Goal: Task Accomplishment & Management: Manage account settings

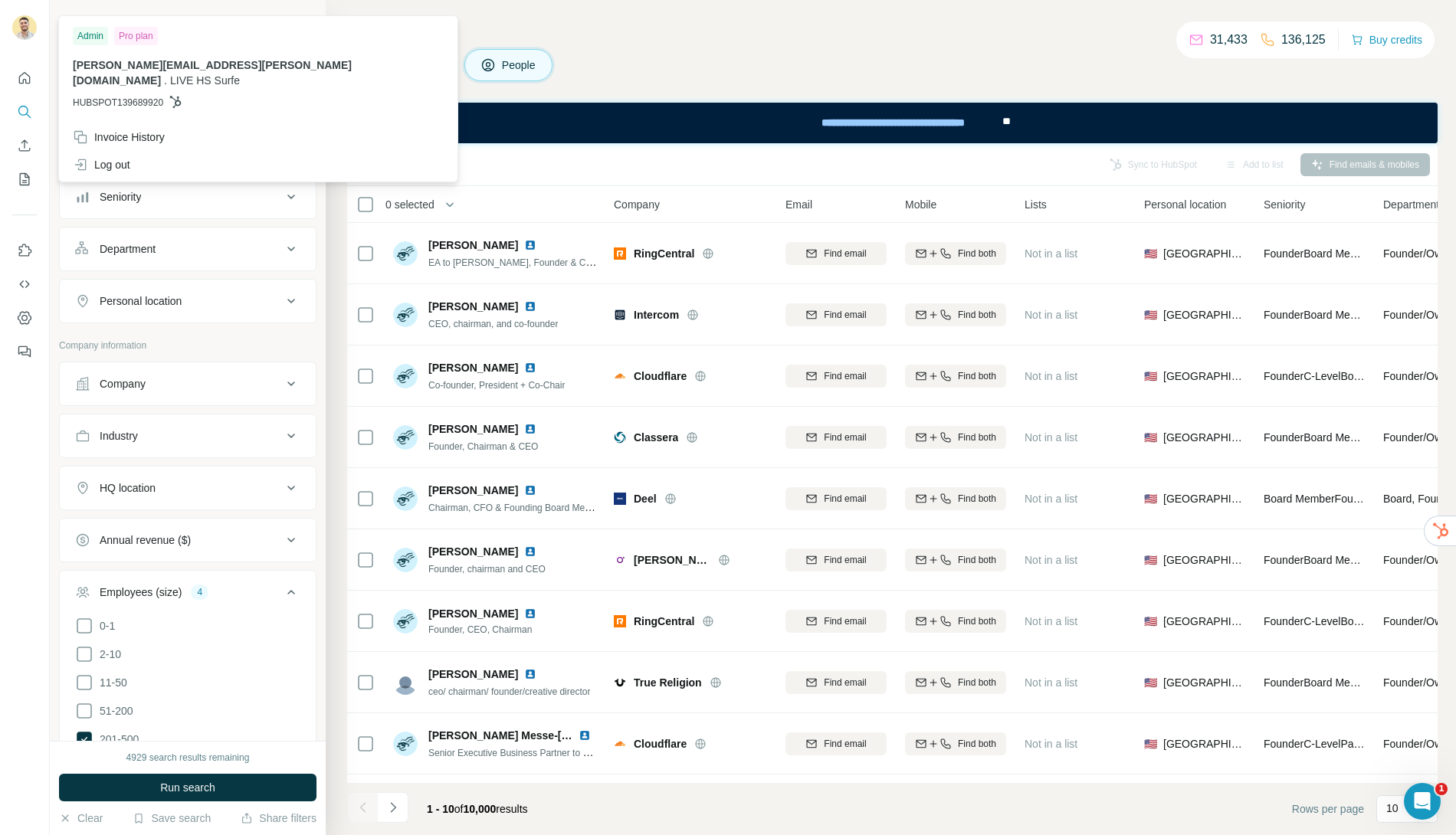
scroll to position [52, 0]
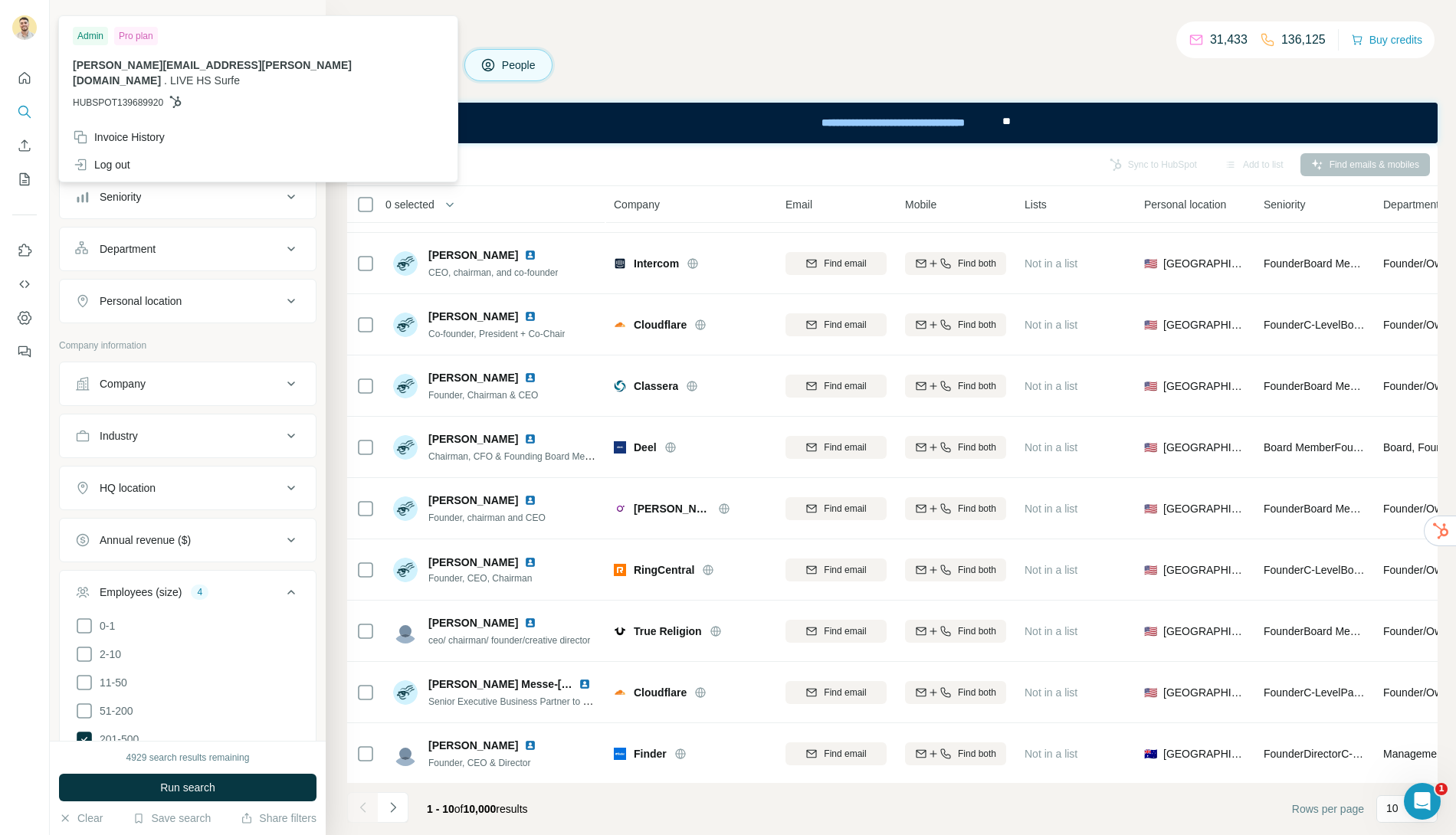
click at [335, 80] on div "Search Companies People Sync to HubSpot Add to list Find emails & mobiles 0 sel…" at bounding box center [890, 418] width 1131 height 835
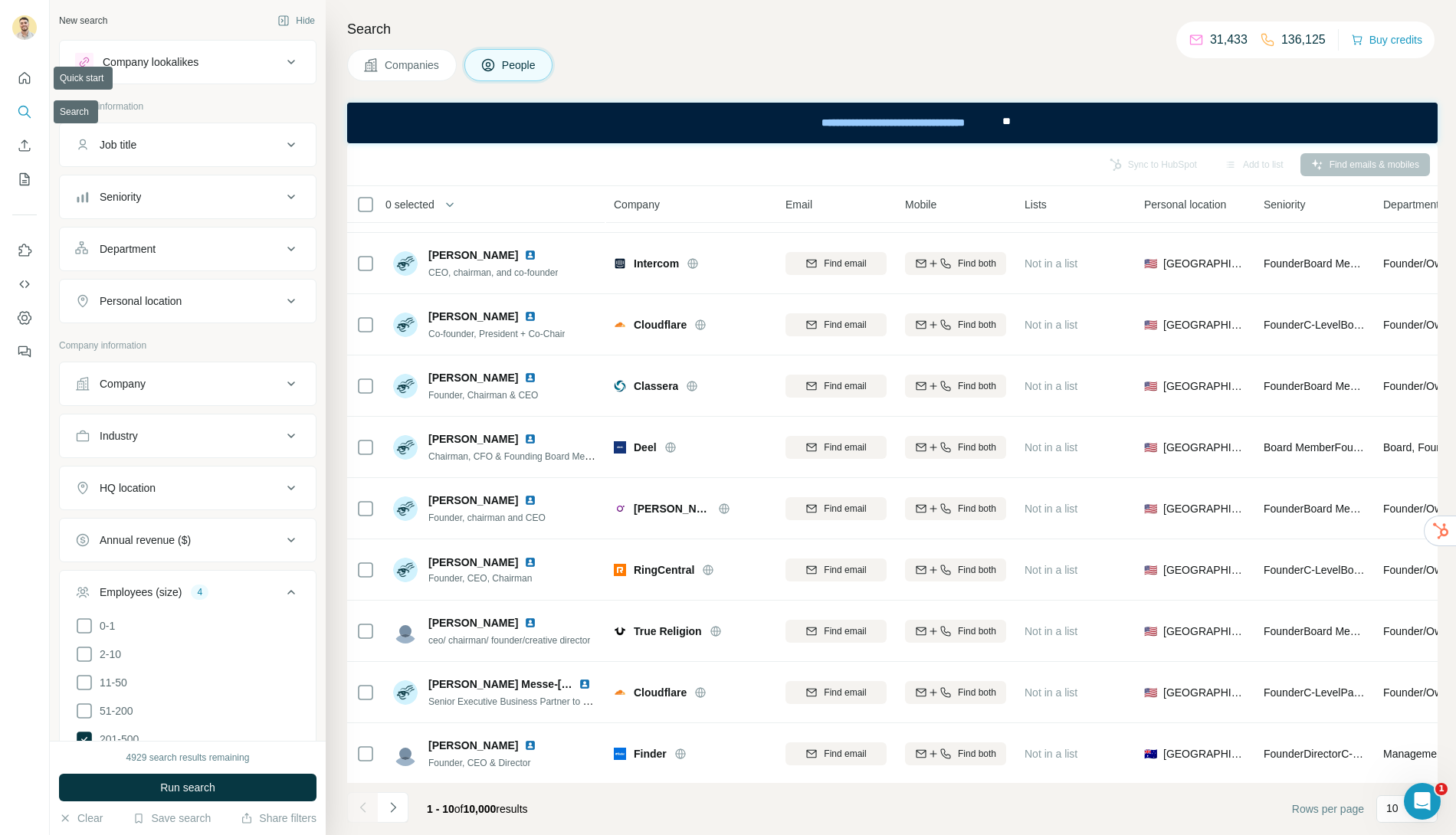
click at [26, 102] on button "Search" at bounding box center [24, 112] width 24 height 27
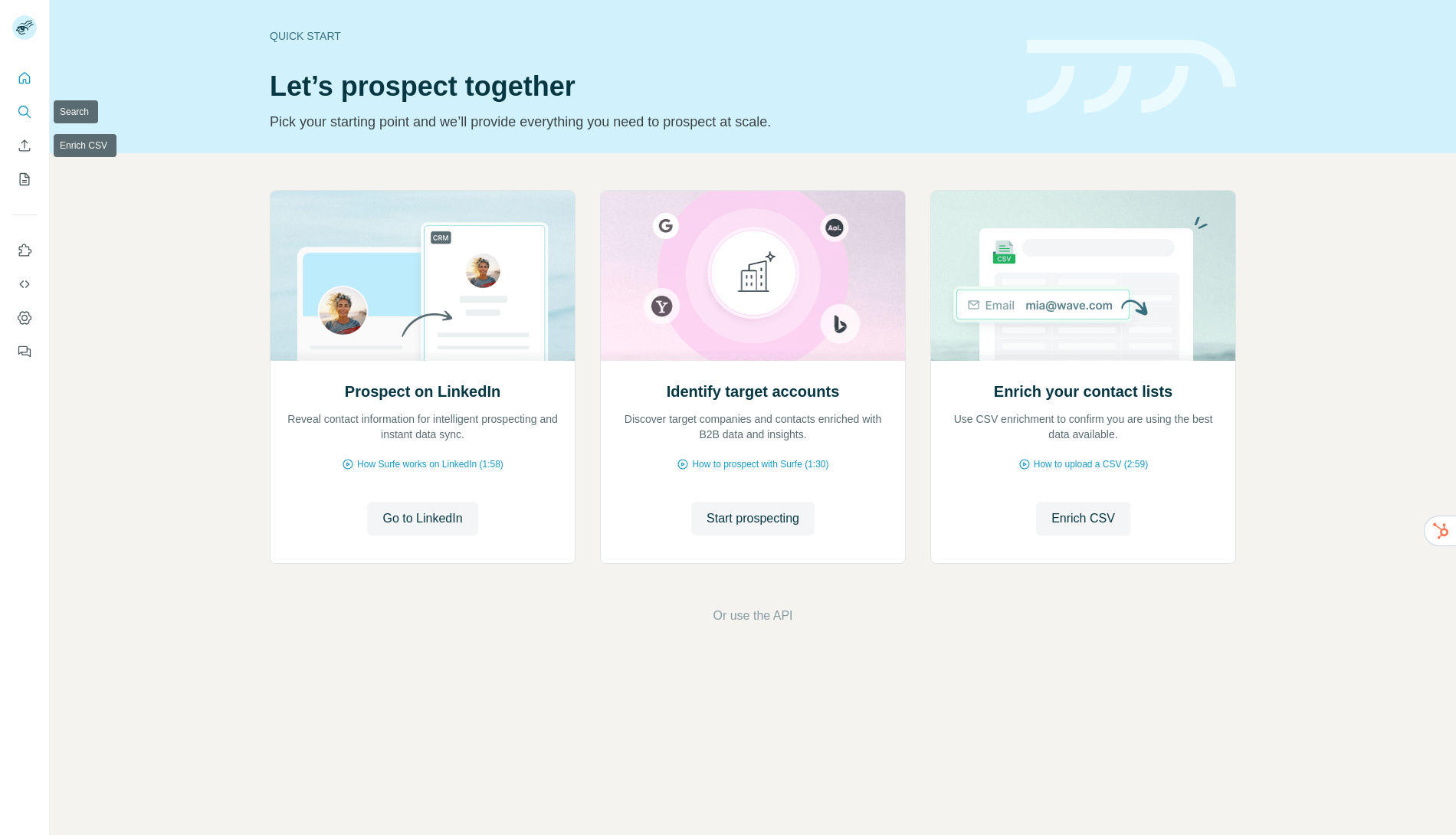
click at [23, 112] on icon "Search" at bounding box center [25, 112] width 16 height 16
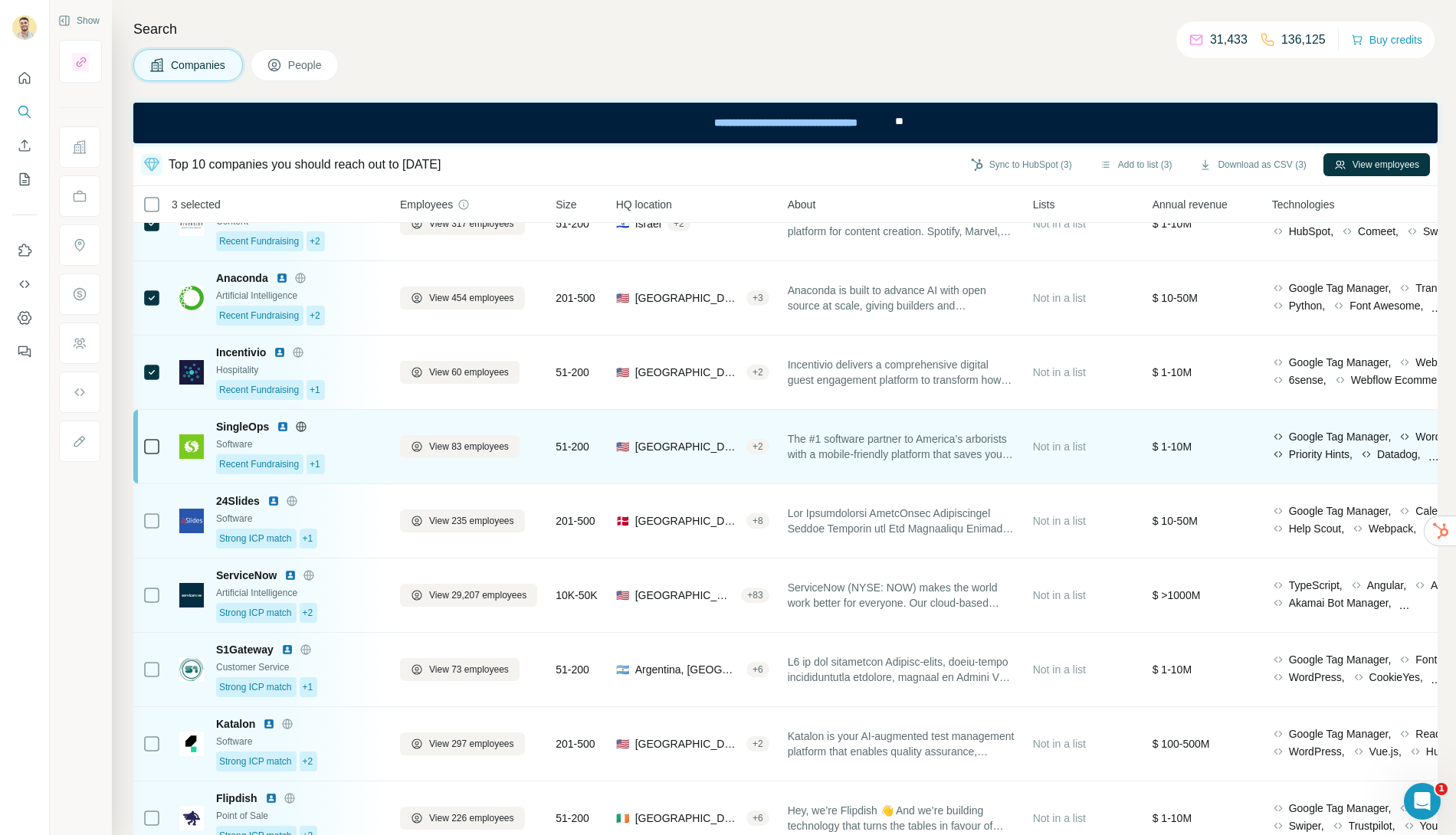
scroll to position [44, 0]
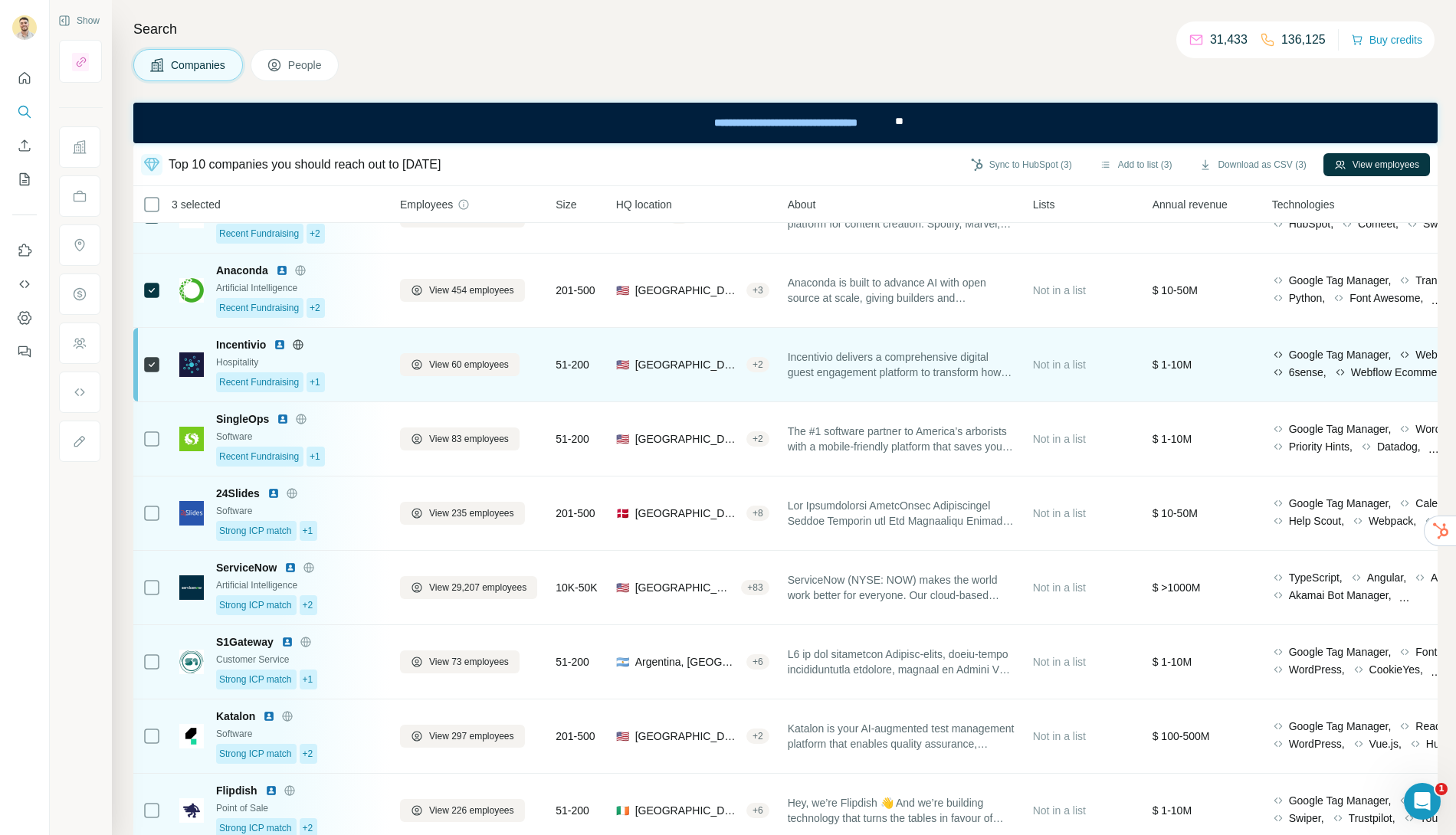
click at [151, 371] on icon at bounding box center [152, 365] width 19 height 19
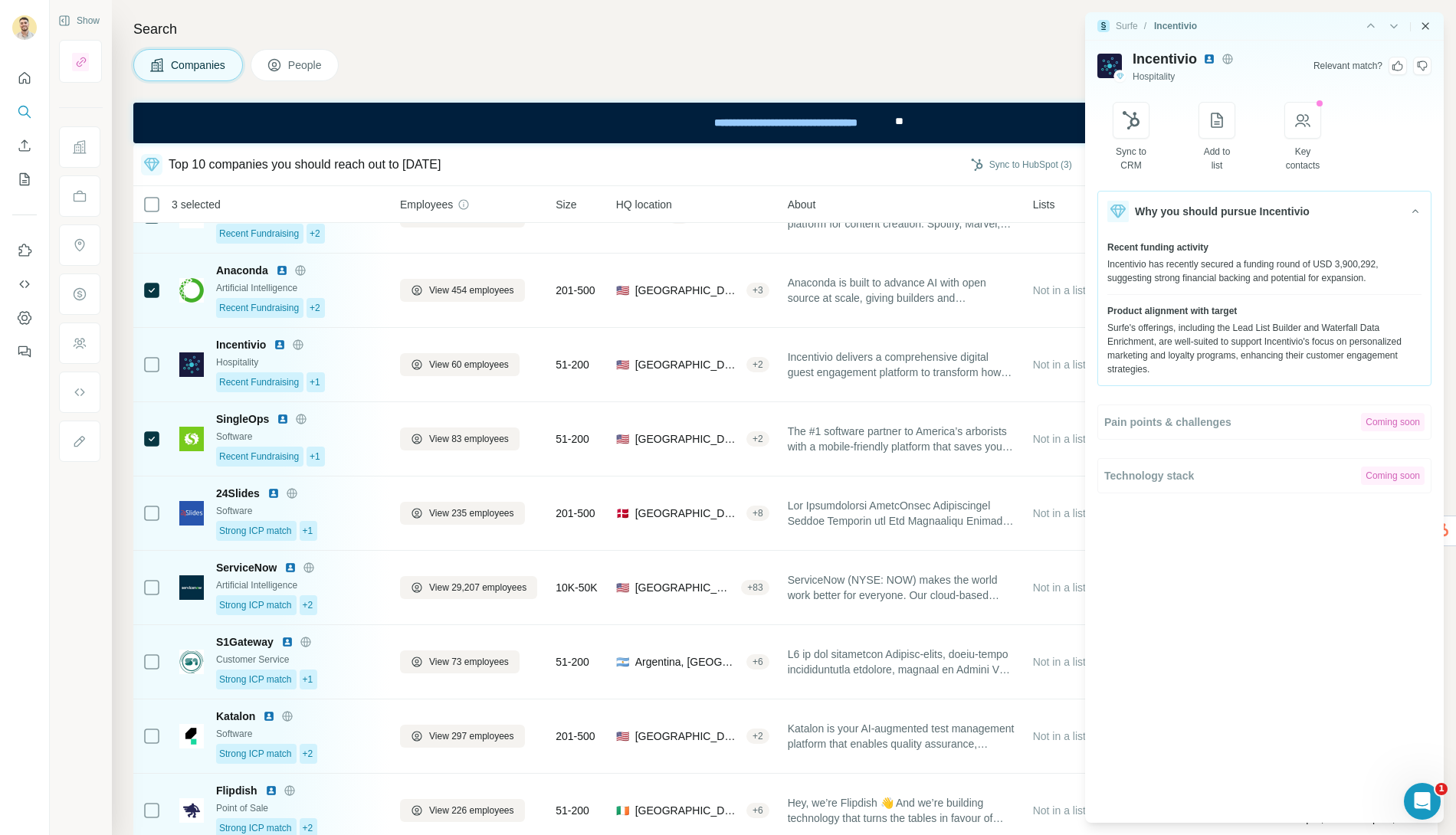
click at [1428, 21] on icon "Close side panel" at bounding box center [1426, 27] width 12 height 12
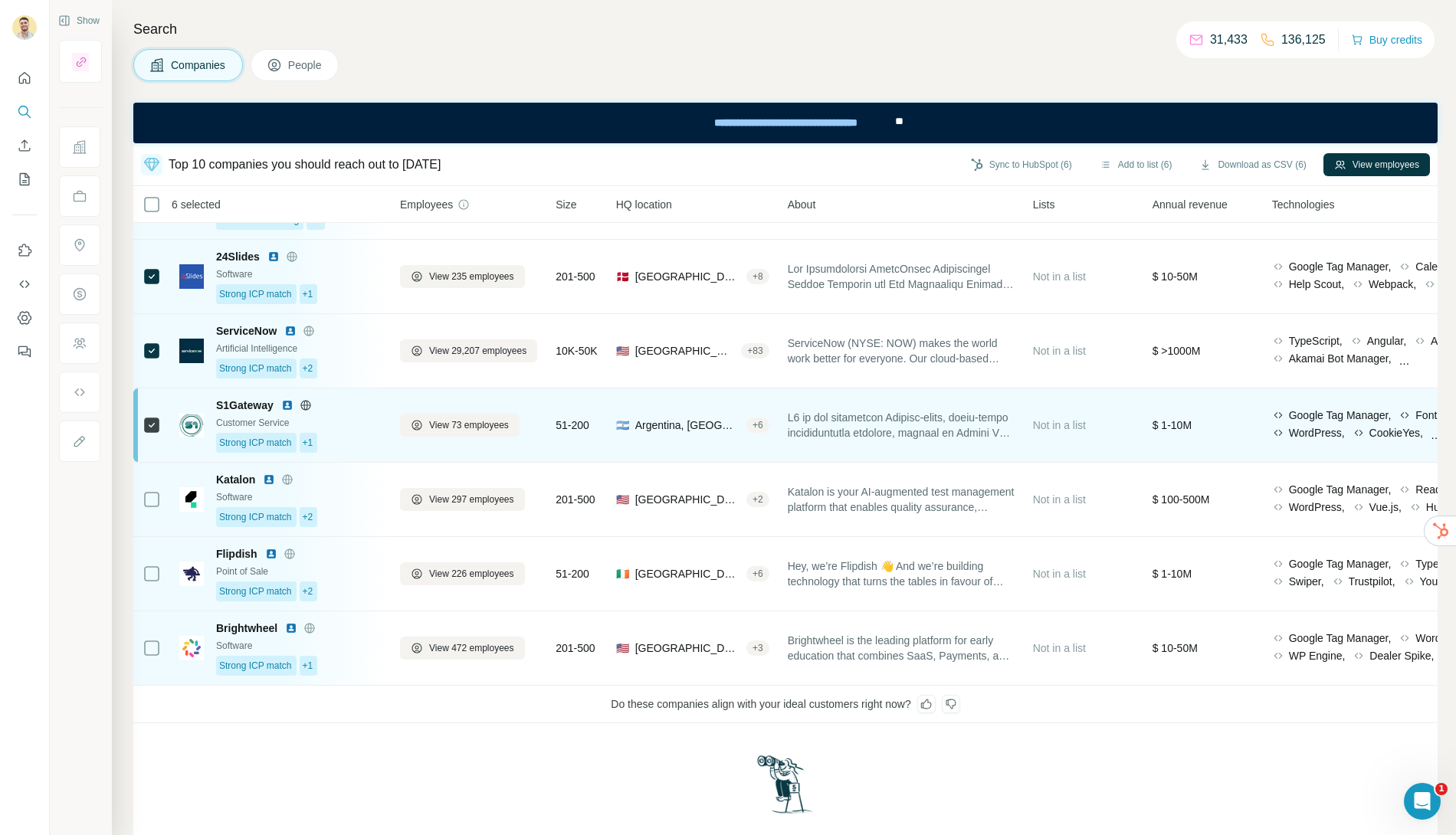
scroll to position [299, 0]
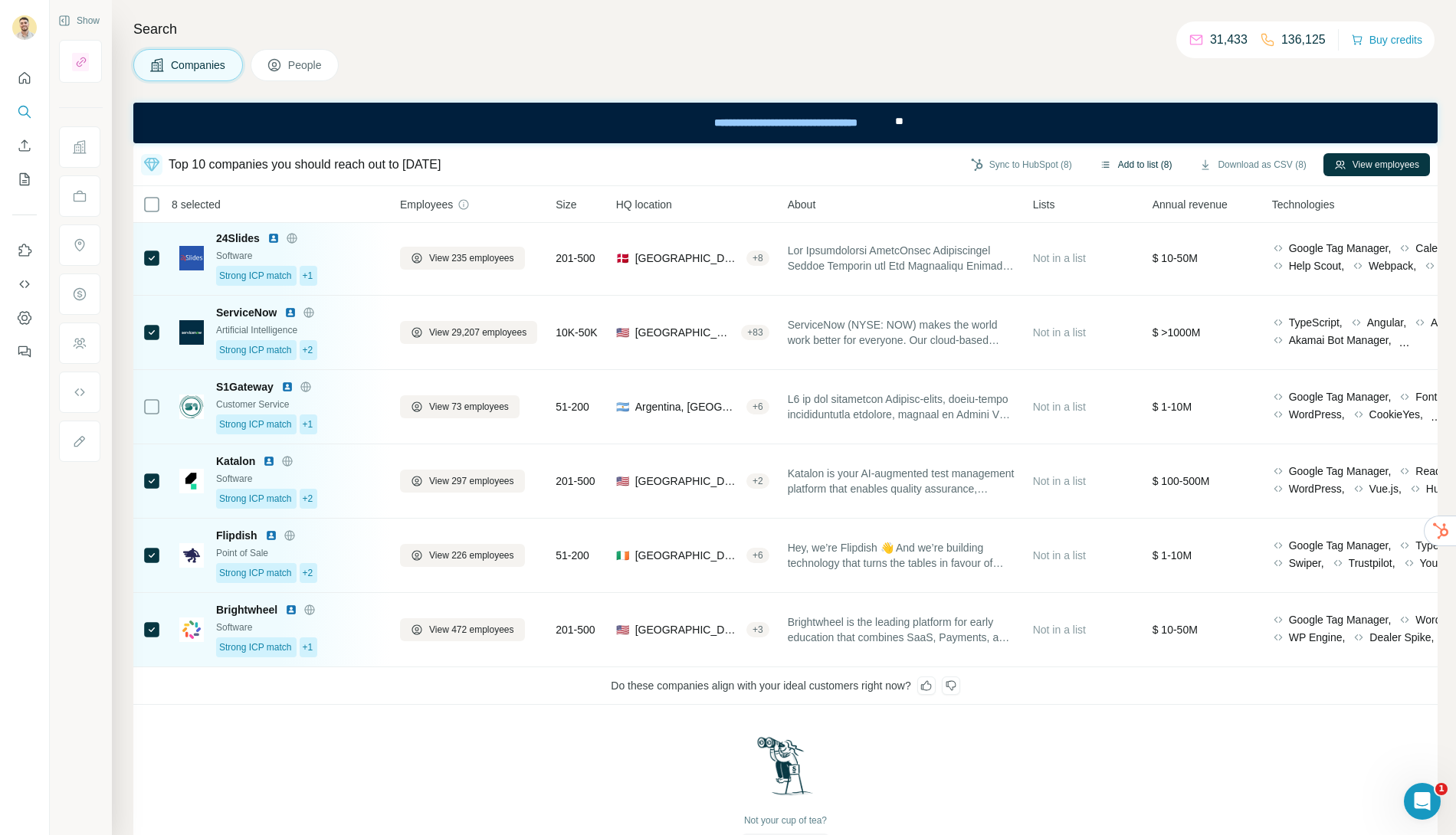
click at [1139, 166] on button "Add to list (8)" at bounding box center [1136, 164] width 94 height 23
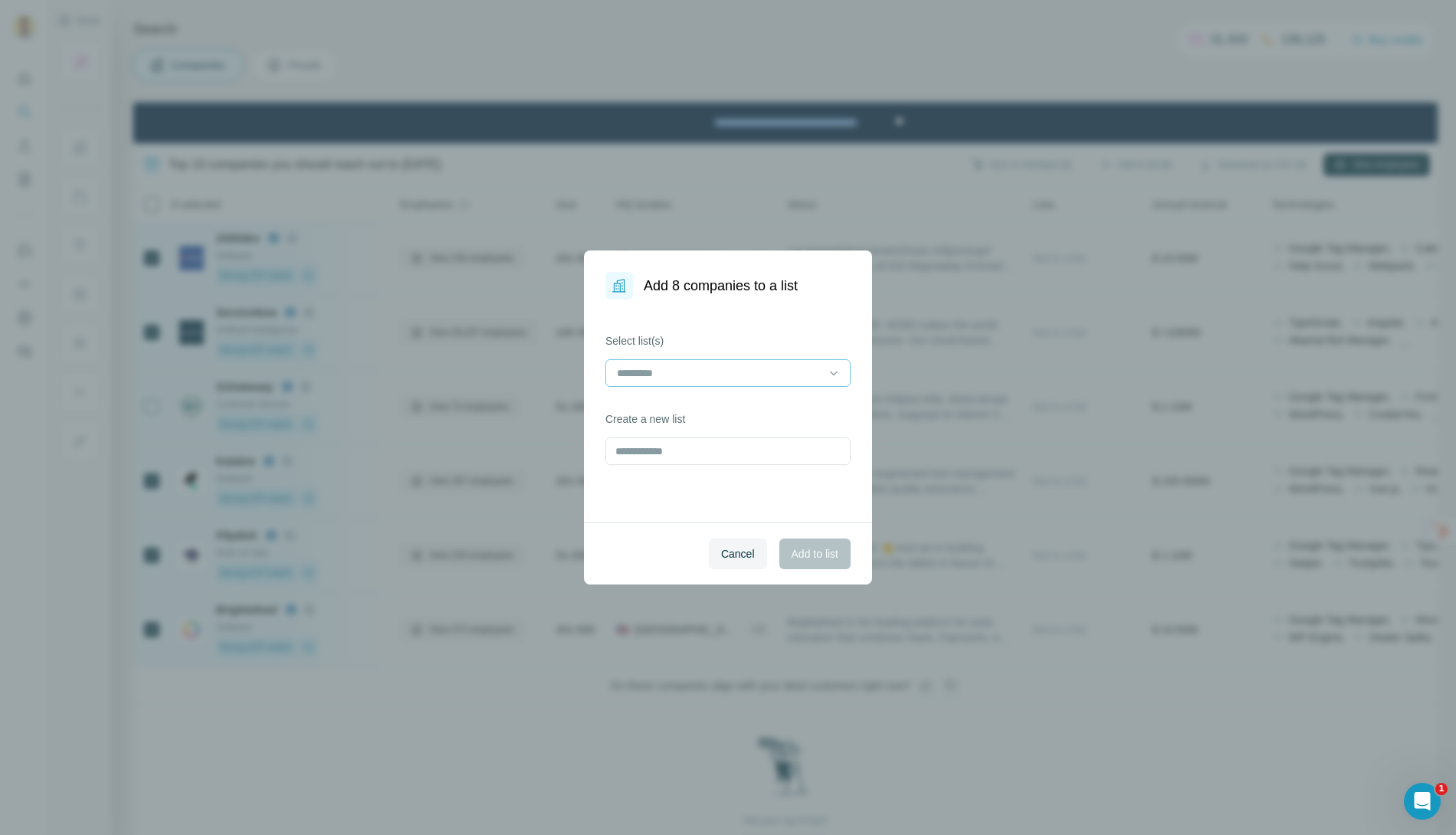
click at [700, 376] on input at bounding box center [719, 373] width 207 height 17
click at [697, 411] on p "Henry - Recysys" at bounding box center [662, 408] width 88 height 16
click at [830, 550] on span "Add to list" at bounding box center [815, 554] width 47 height 16
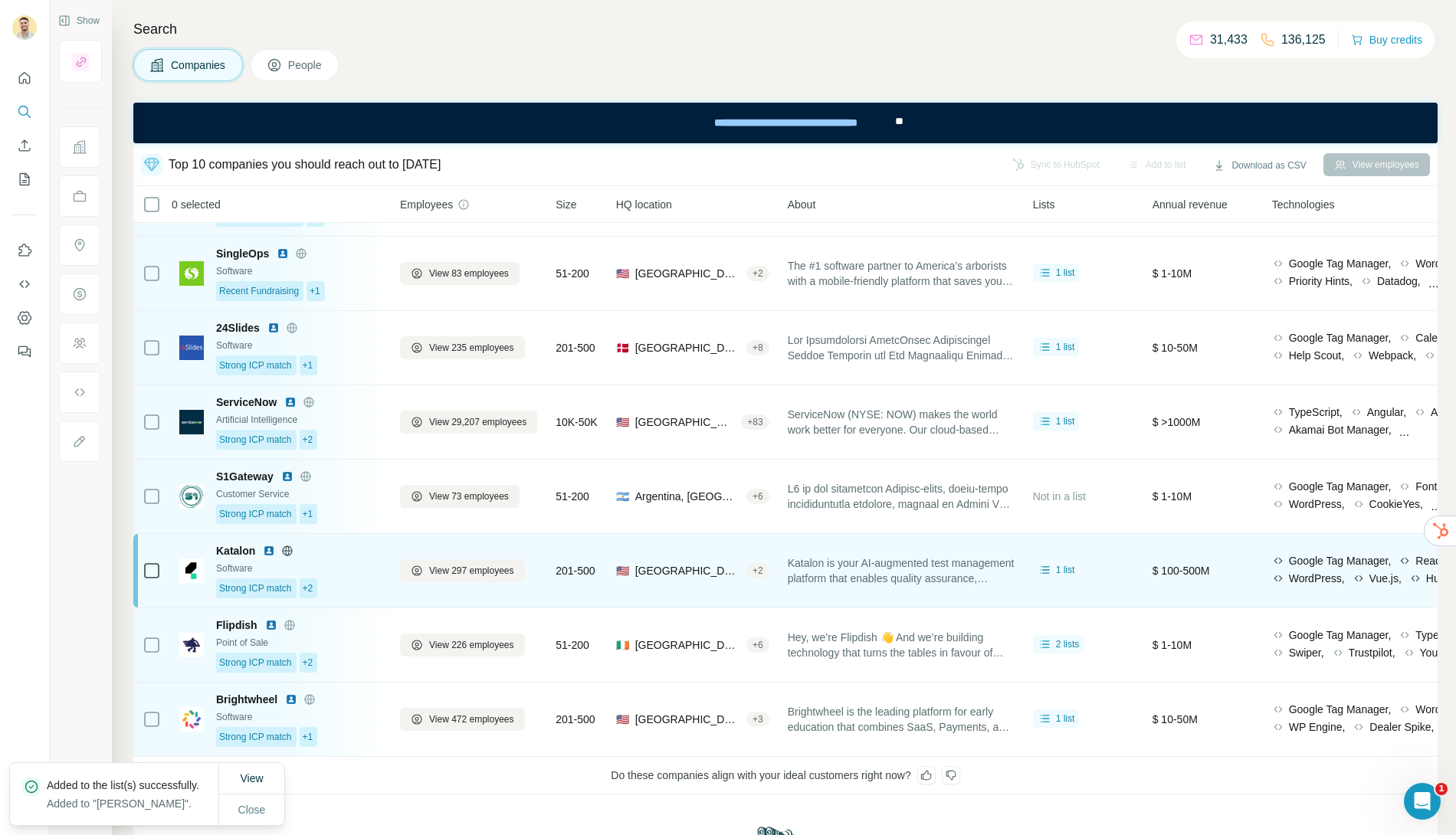
scroll to position [0, 0]
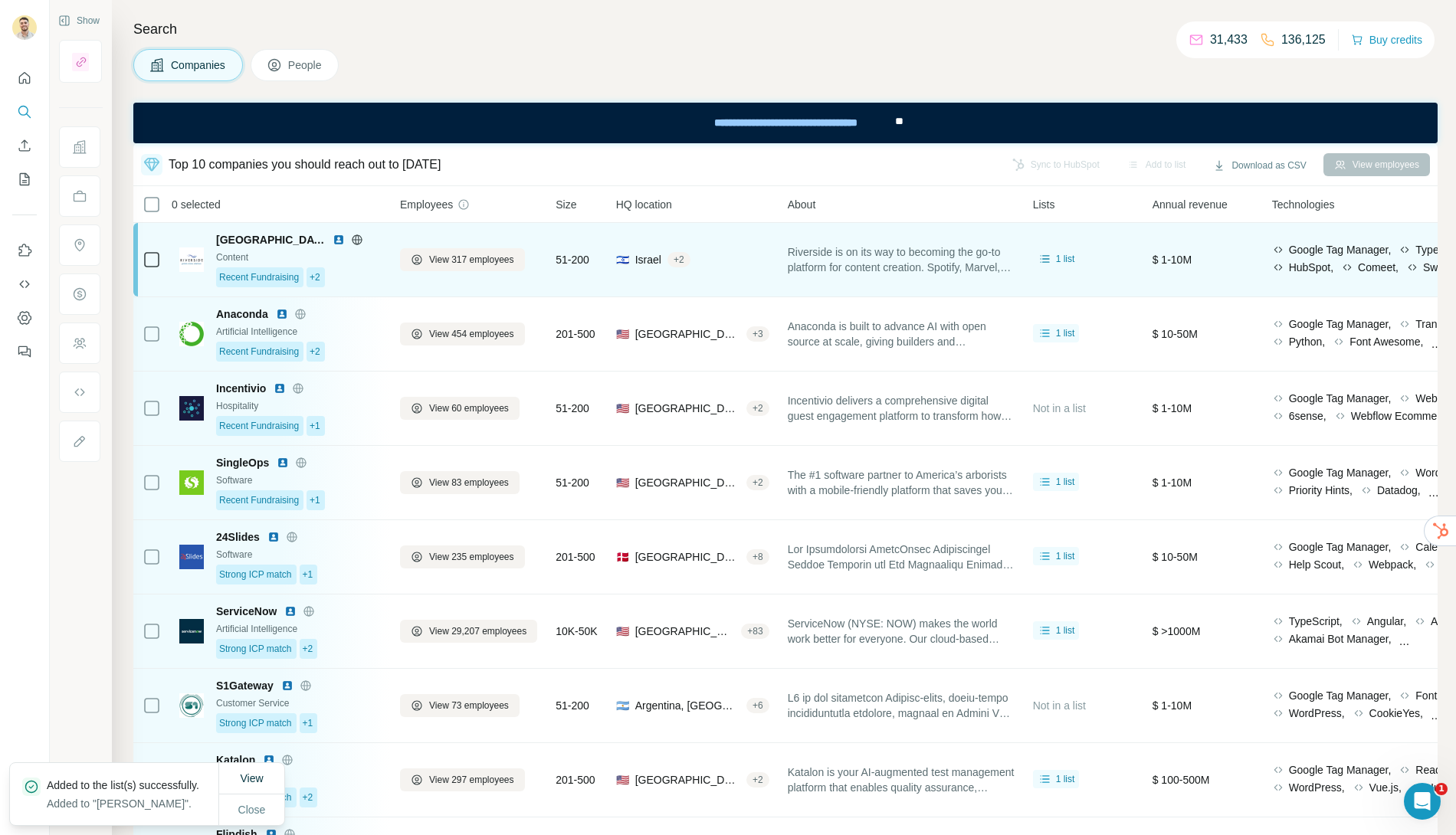
click at [194, 249] on img at bounding box center [191, 259] width 24 height 24
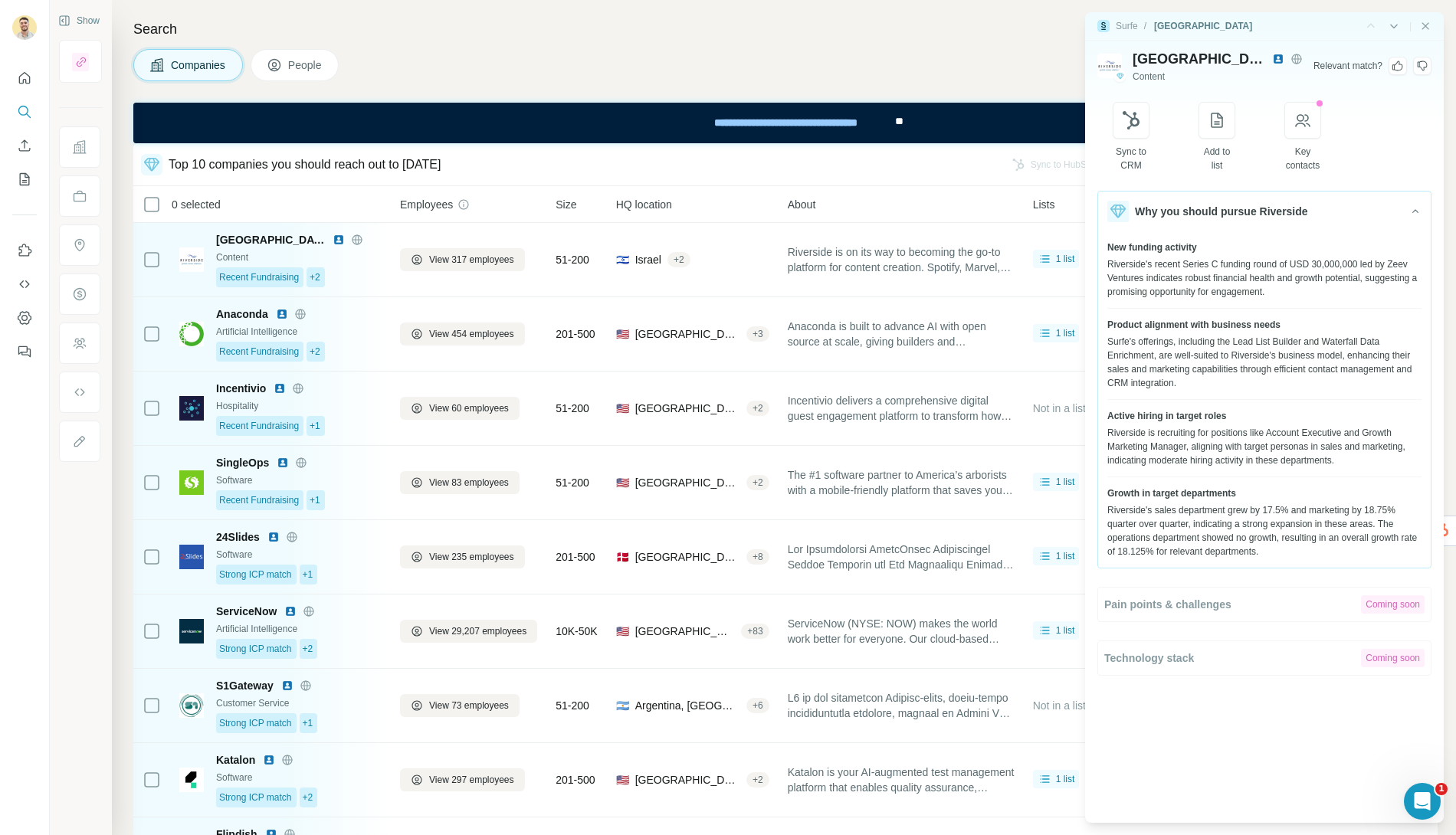
click at [1392, 69] on icon at bounding box center [1397, 66] width 11 height 10
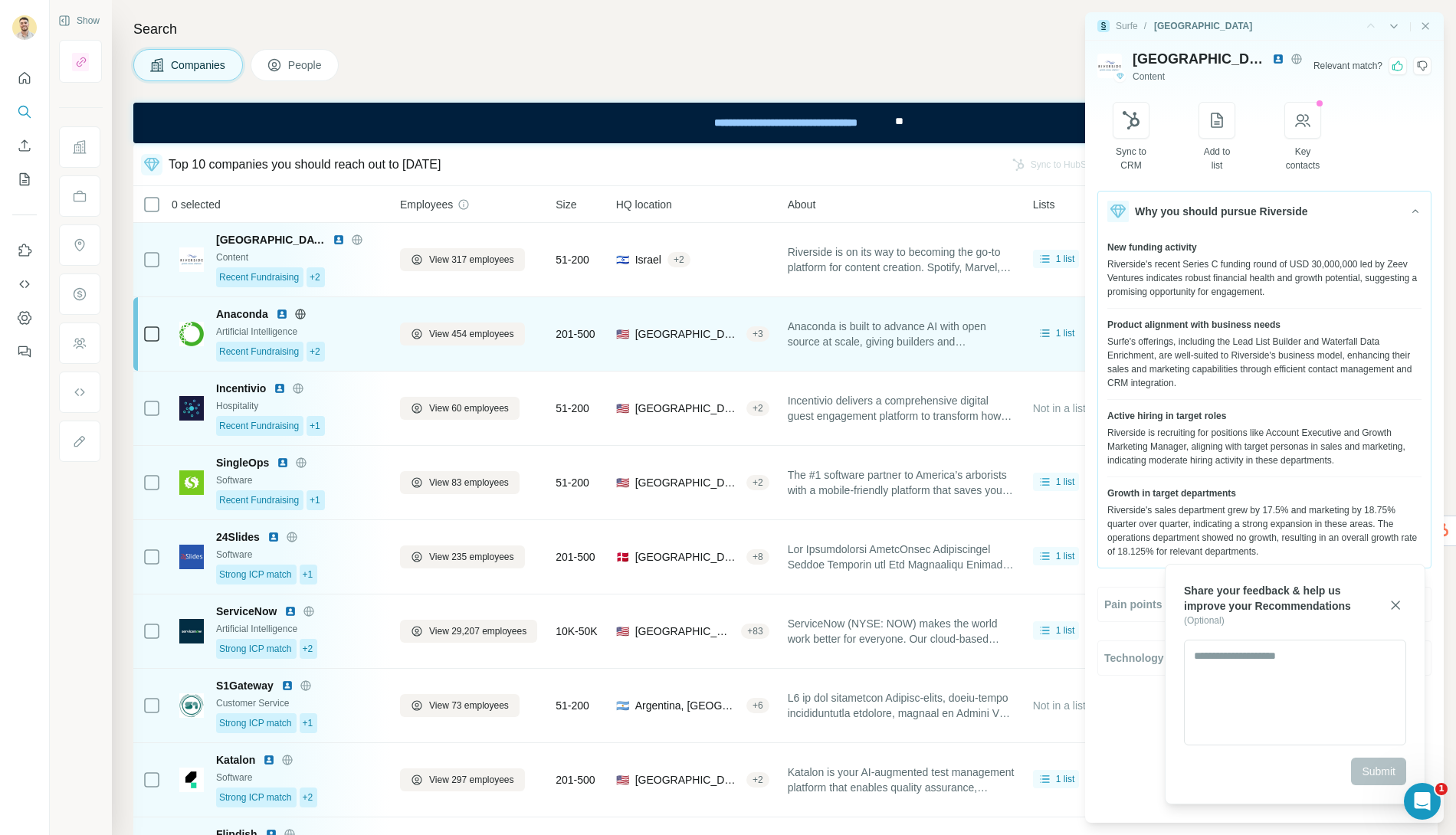
click at [204, 322] on div "Anaconda Artificial Intelligence Recent Fundraising +2" at bounding box center [280, 334] width 202 height 55
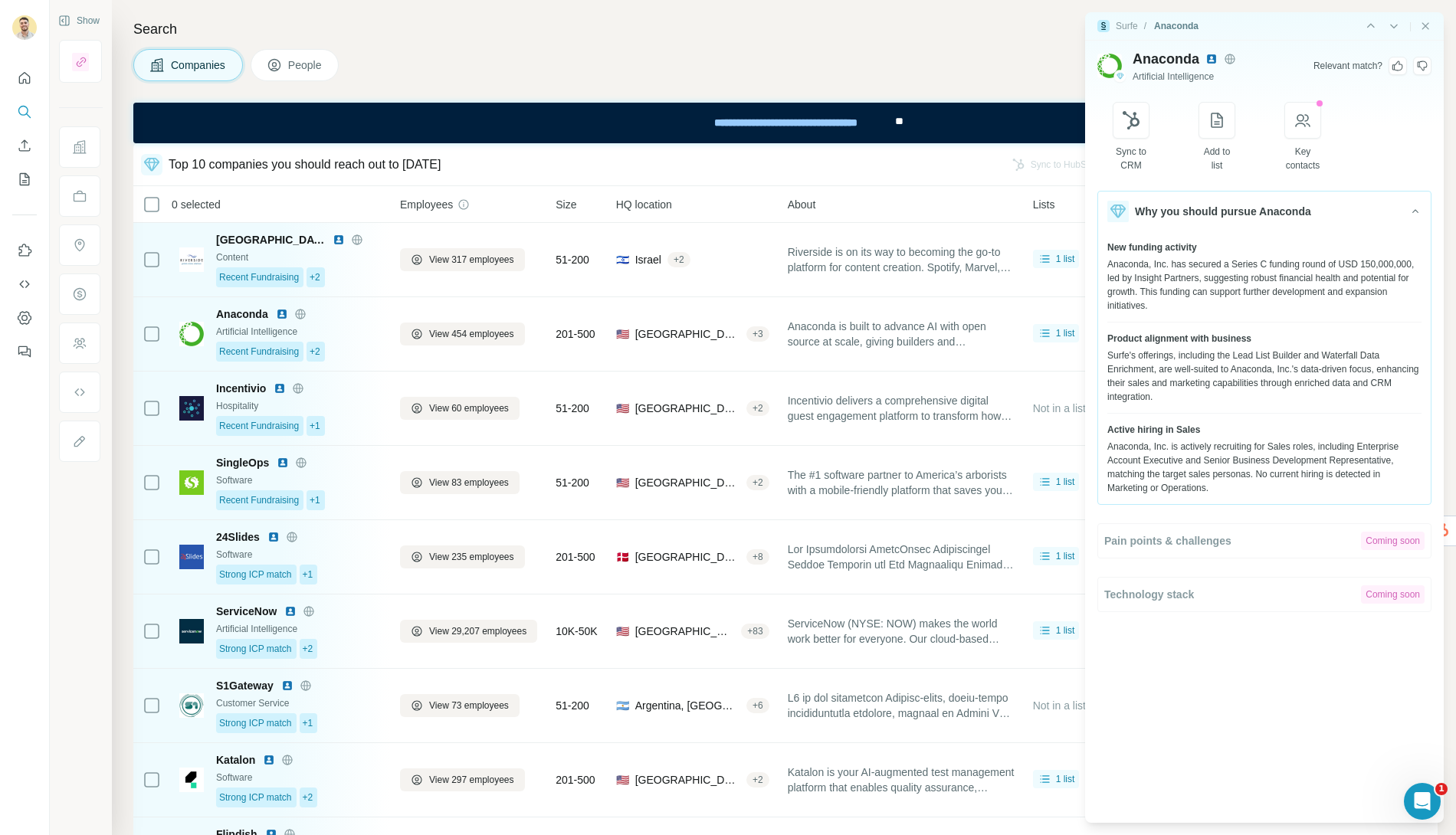
click at [1401, 69] on icon at bounding box center [1397, 66] width 11 height 10
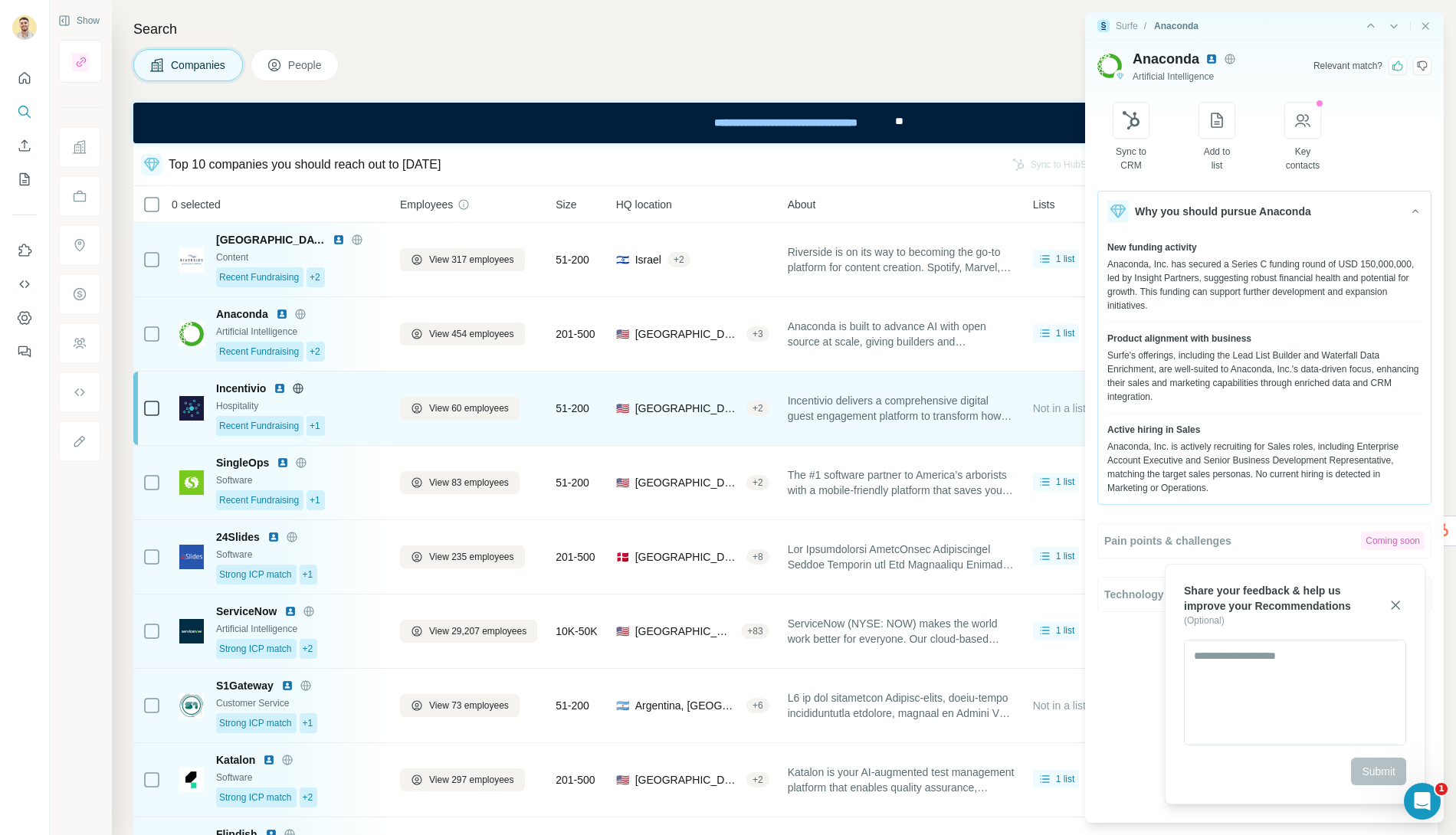
click at [206, 407] on div "Incentivio Hospitality Recent Fundraising +1" at bounding box center [280, 408] width 202 height 55
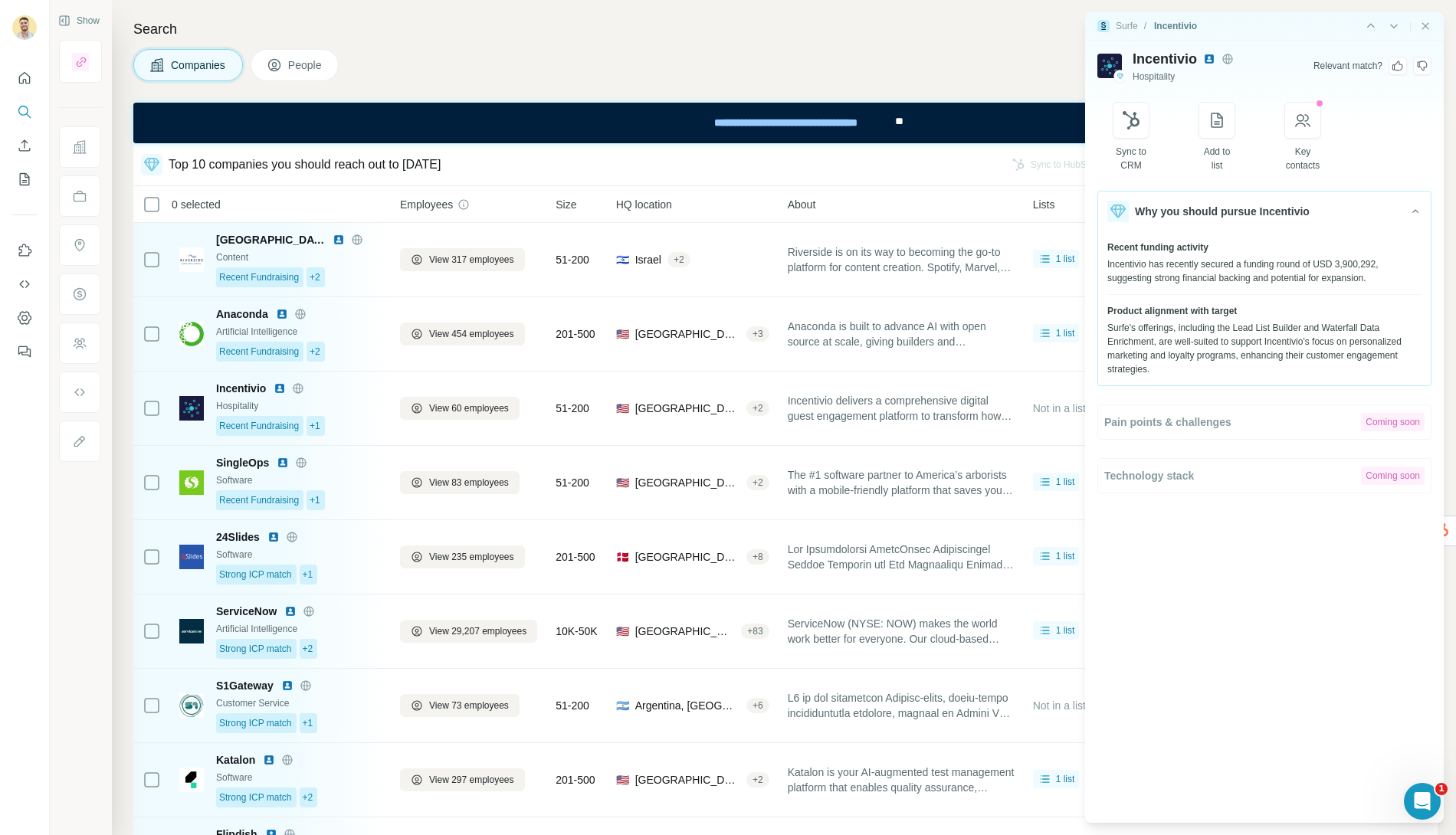
click at [1399, 68] on icon at bounding box center [1397, 66] width 12 height 12
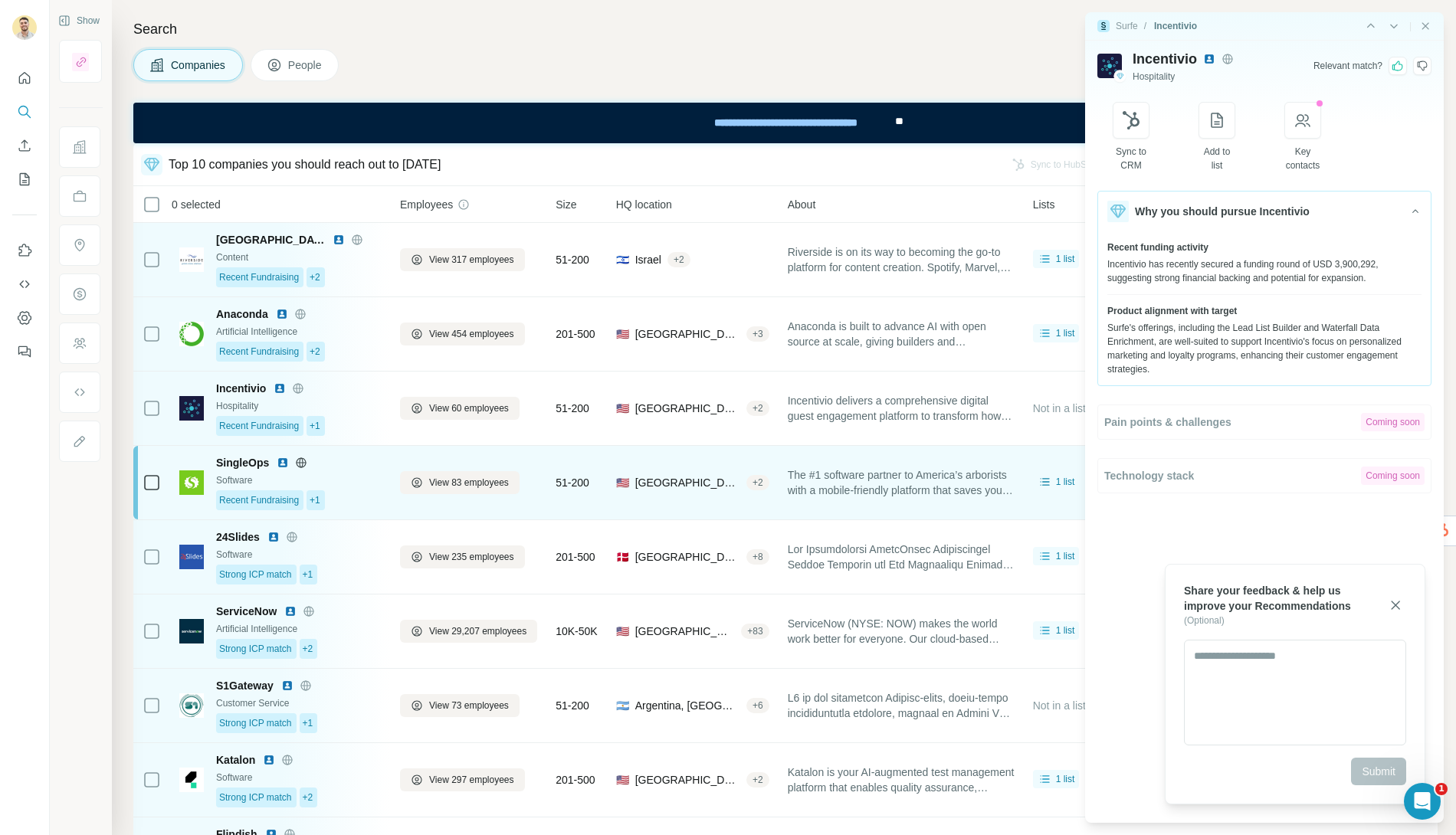
click at [201, 474] on img at bounding box center [191, 482] width 24 height 24
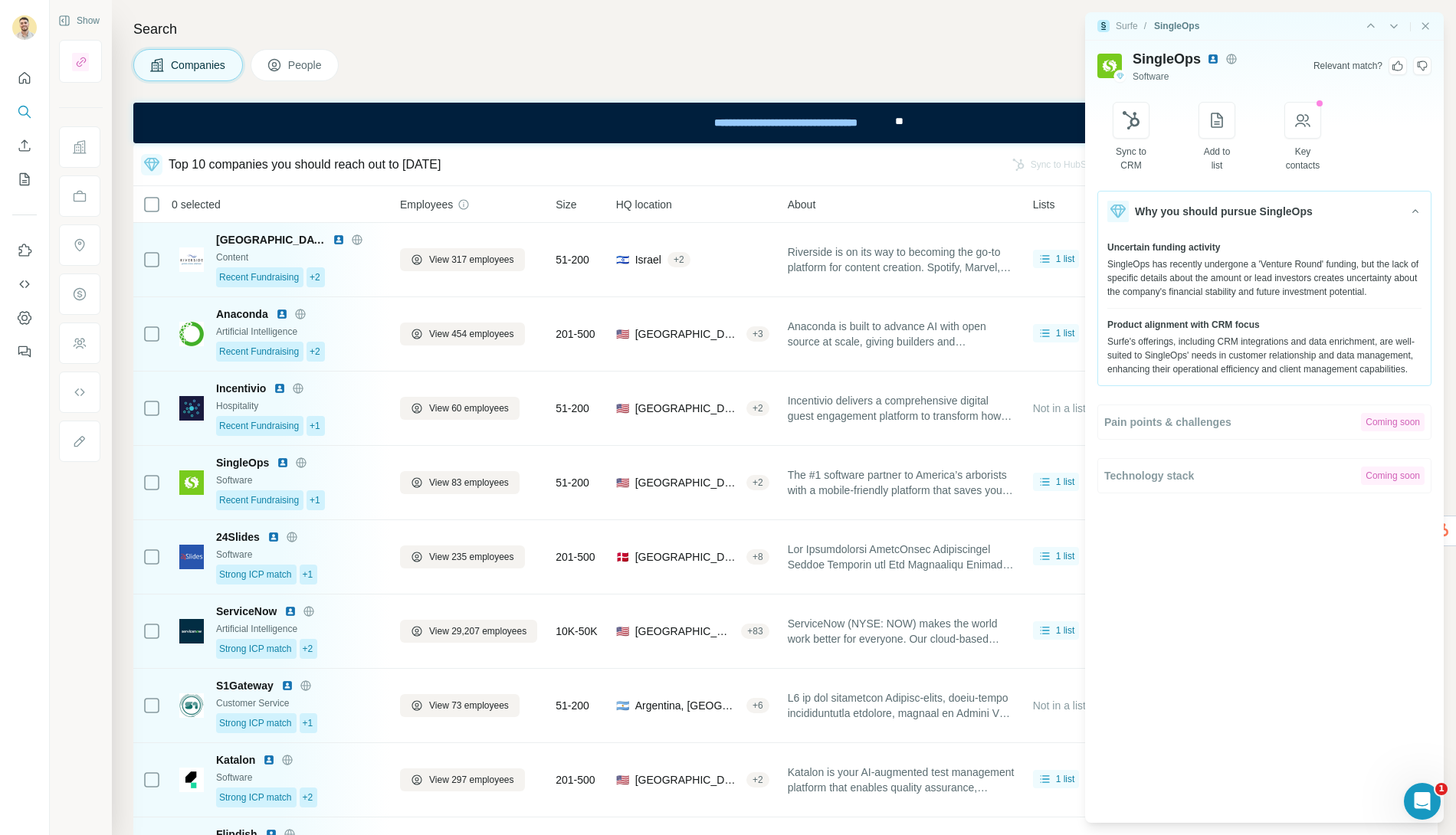
click at [1397, 66] on icon at bounding box center [1397, 66] width 12 height 12
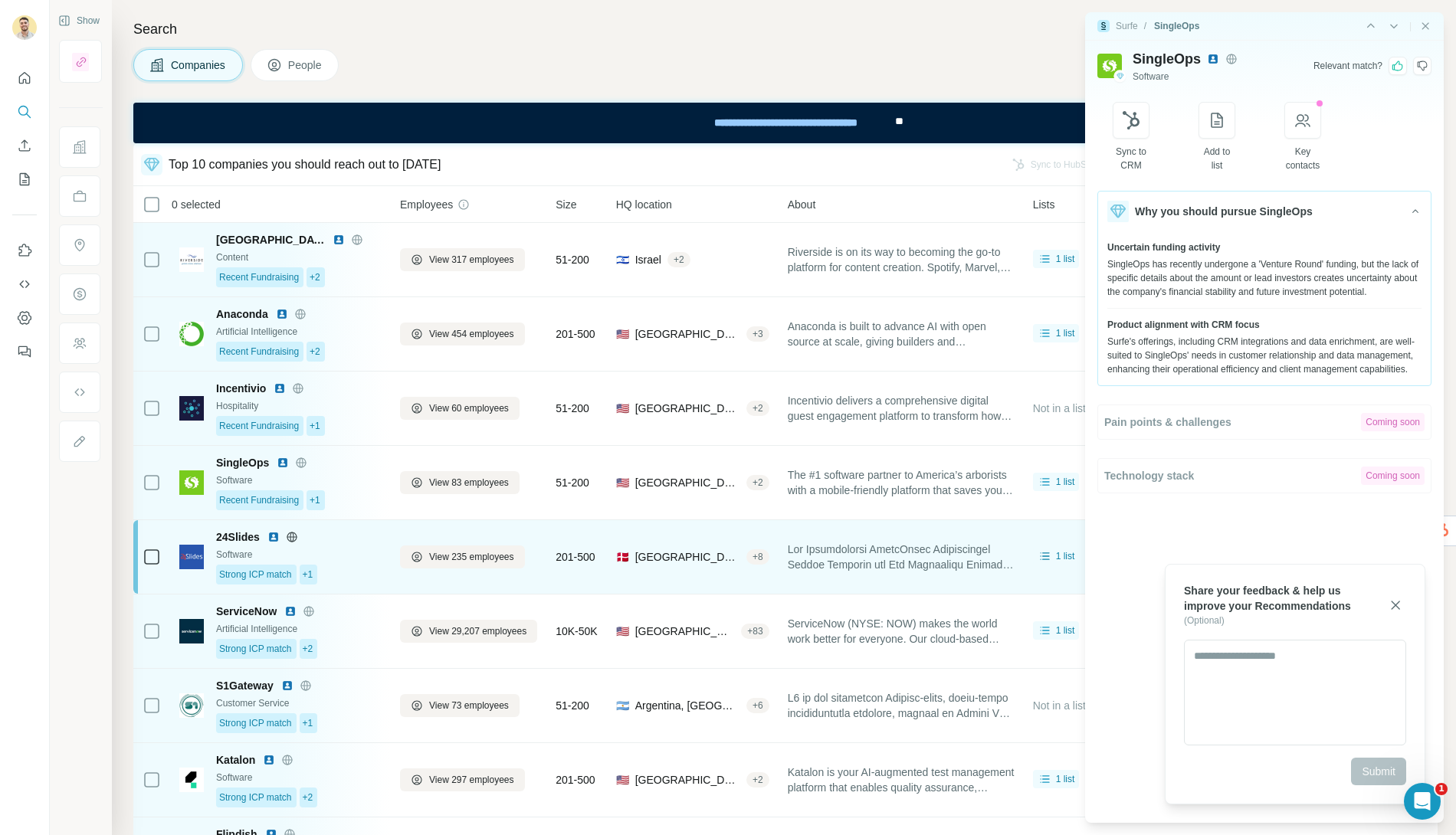
click at [199, 556] on img at bounding box center [191, 556] width 24 height 24
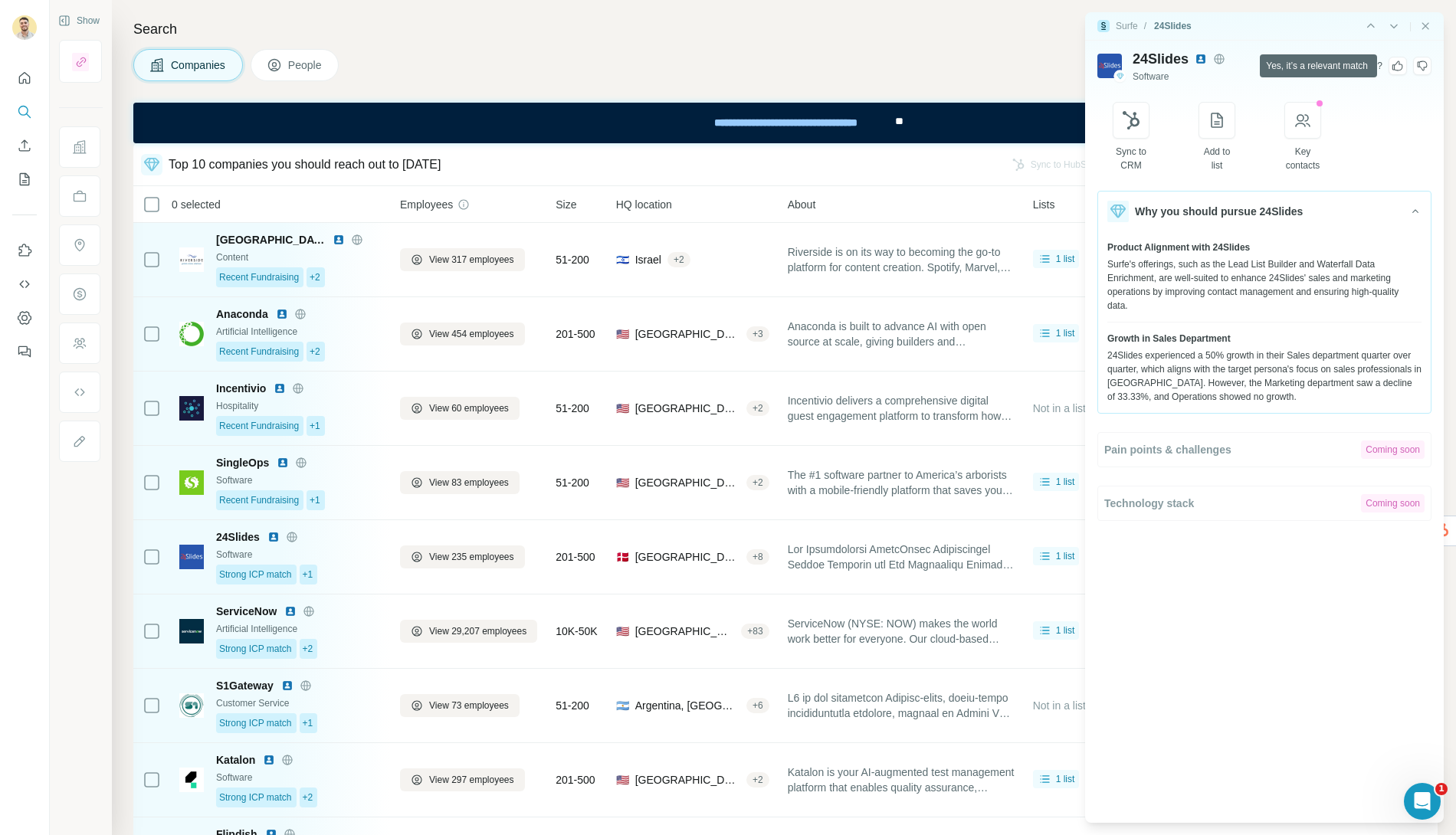
click at [1397, 64] on icon at bounding box center [1397, 66] width 12 height 12
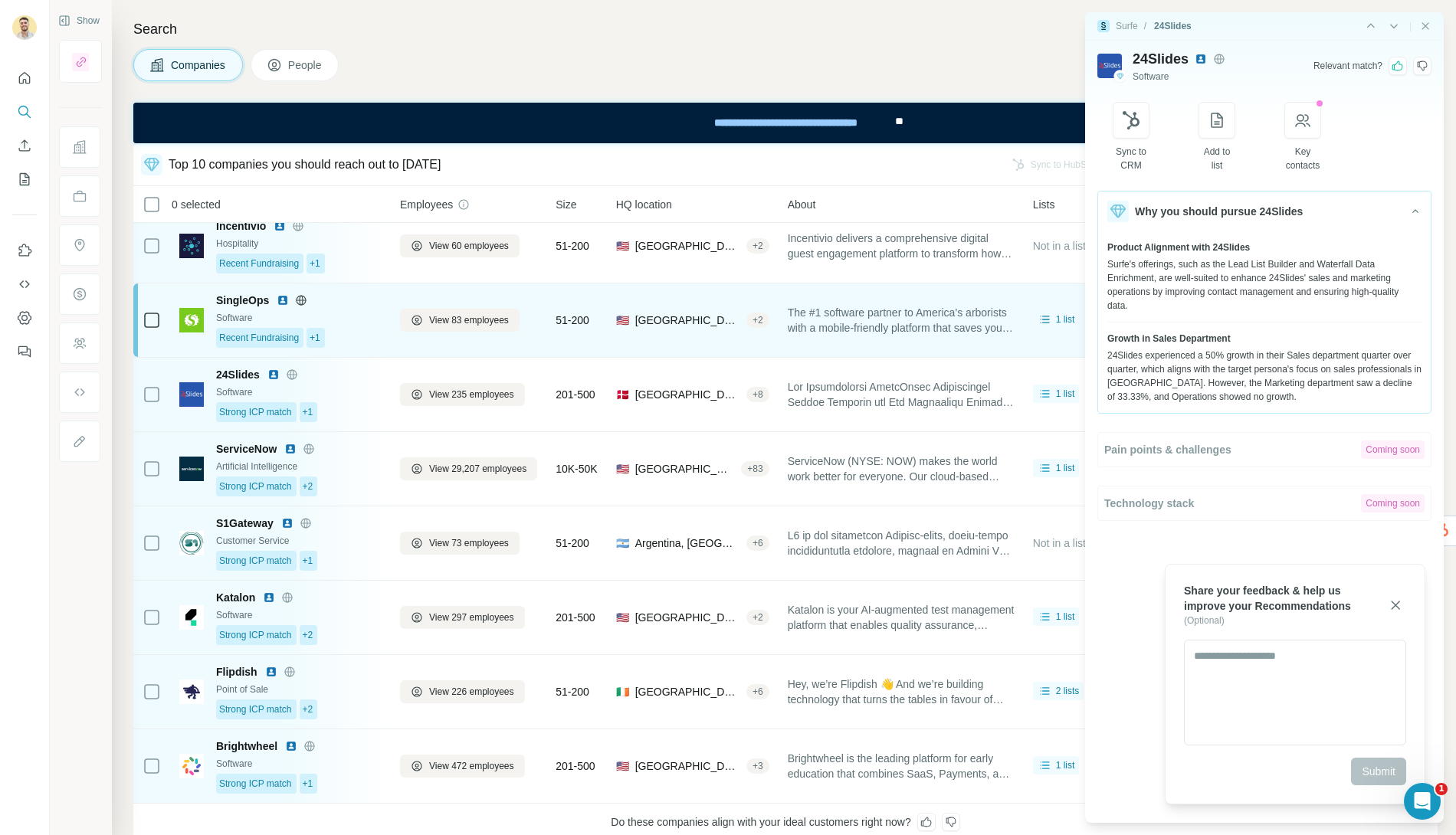
scroll to position [163, 0]
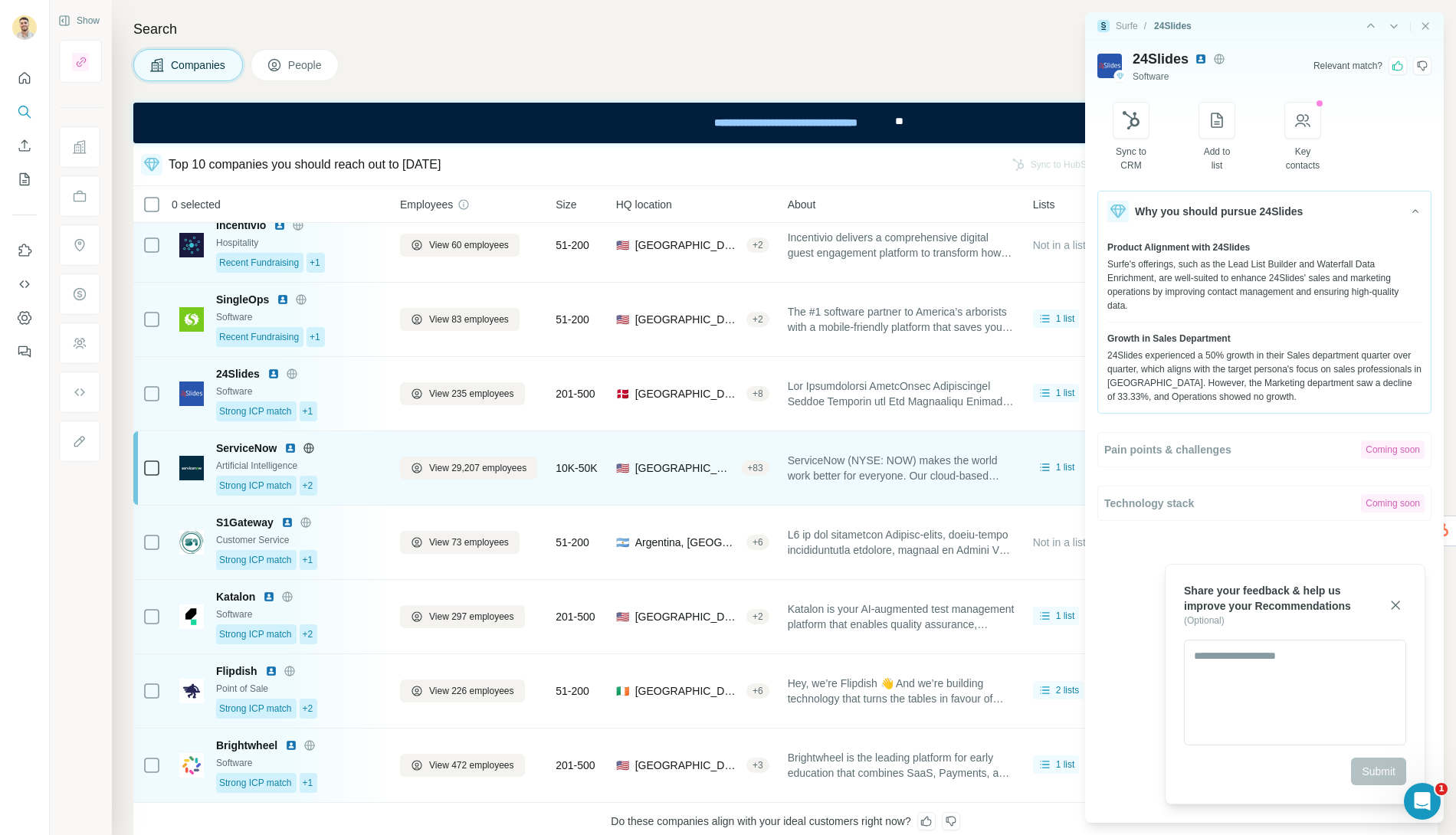
click at [197, 462] on img at bounding box center [191, 467] width 24 height 24
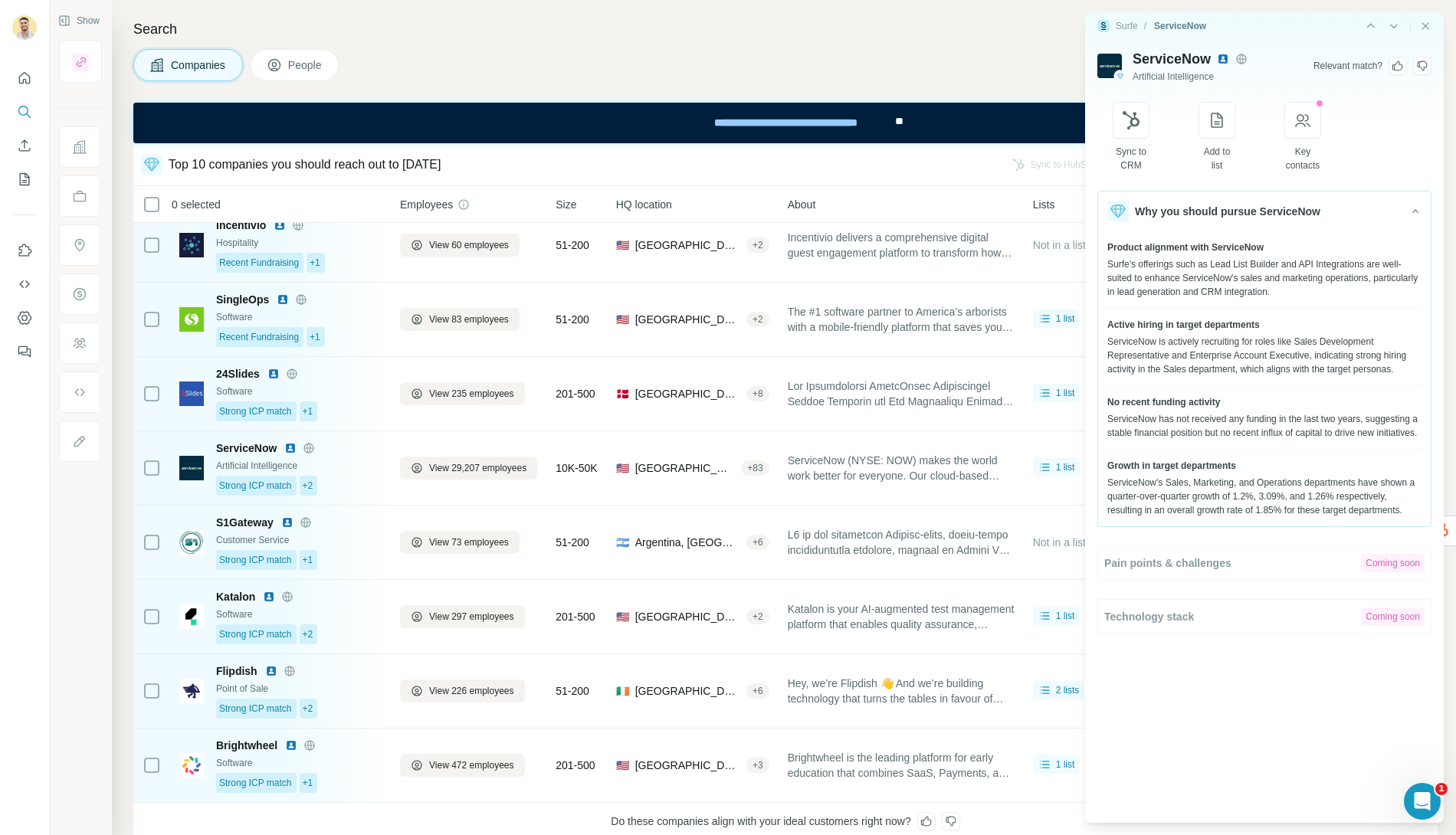
click at [1398, 63] on icon at bounding box center [1397, 66] width 12 height 12
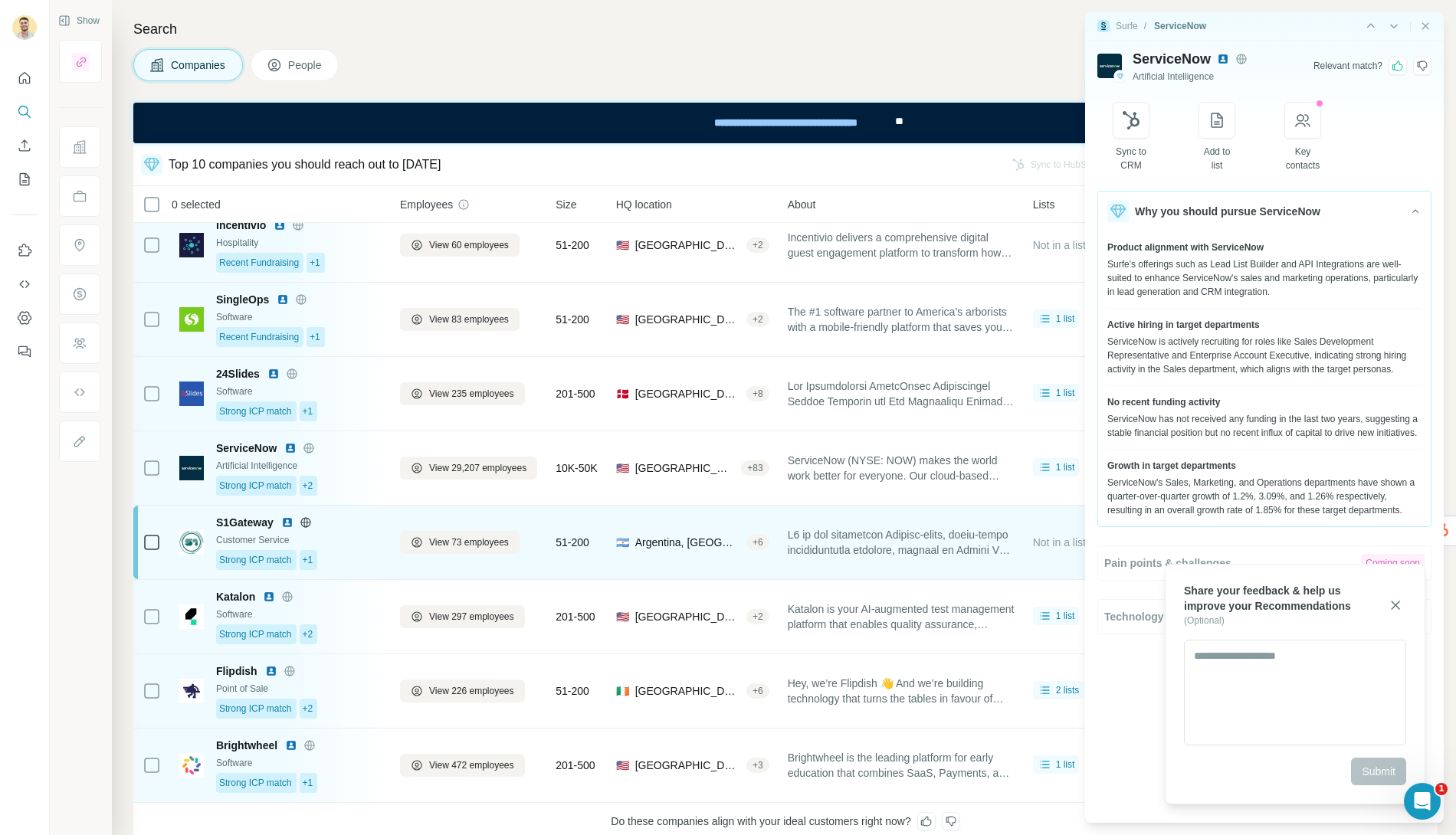
click at [198, 535] on img at bounding box center [191, 542] width 24 height 24
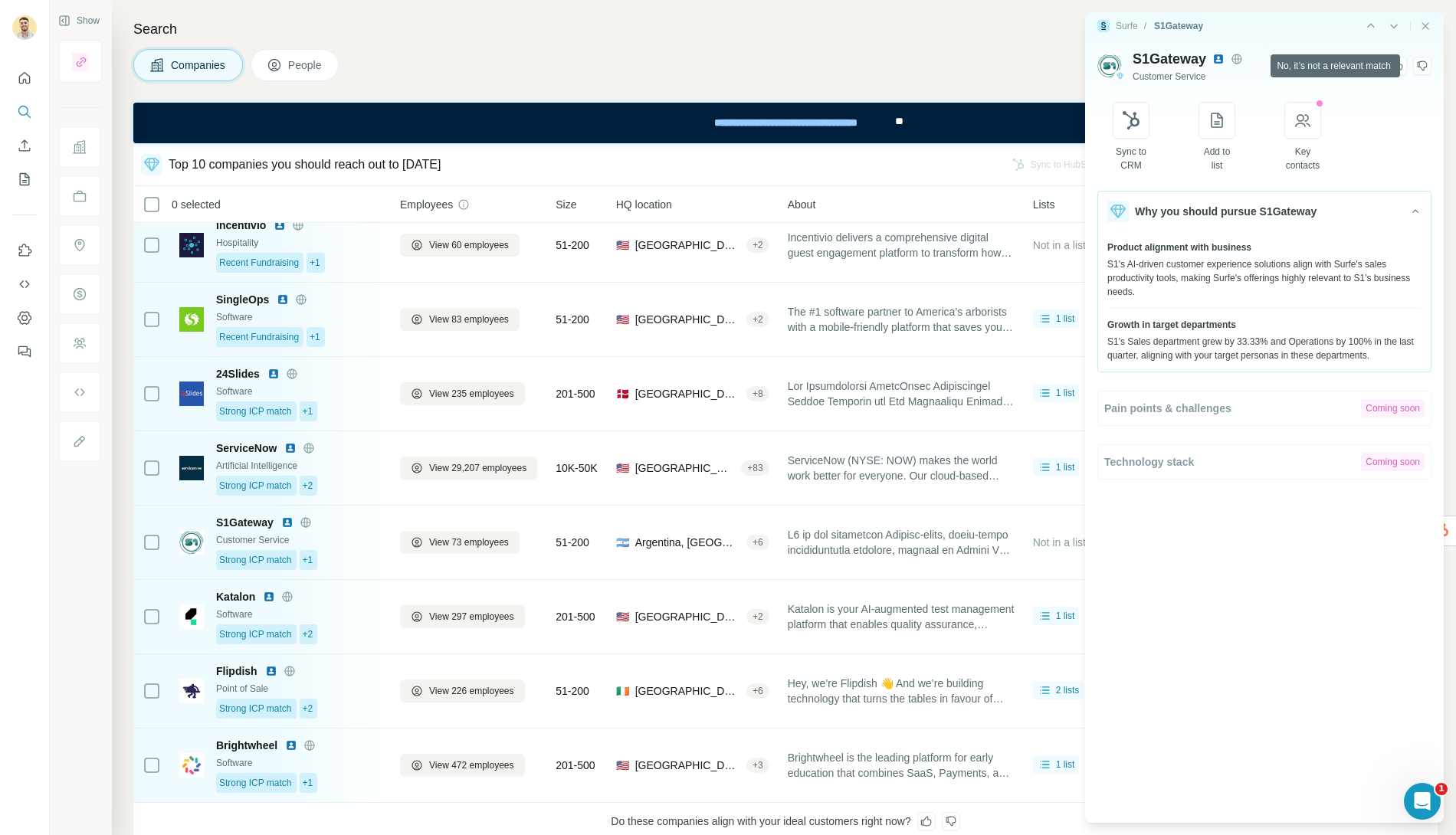
click at [1423, 66] on icon at bounding box center [1422, 66] width 12 height 12
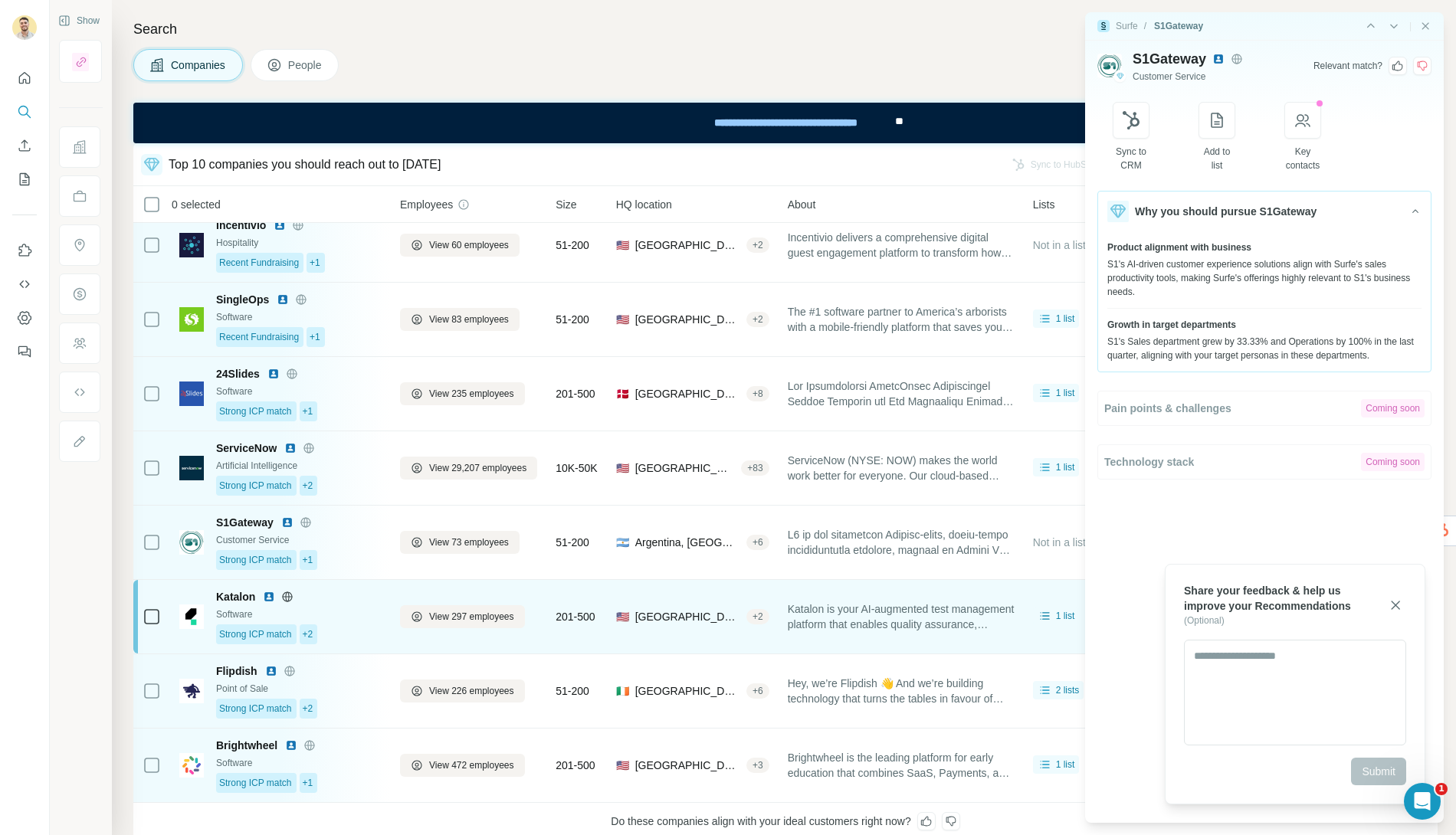
click at [187, 615] on img at bounding box center [191, 616] width 24 height 24
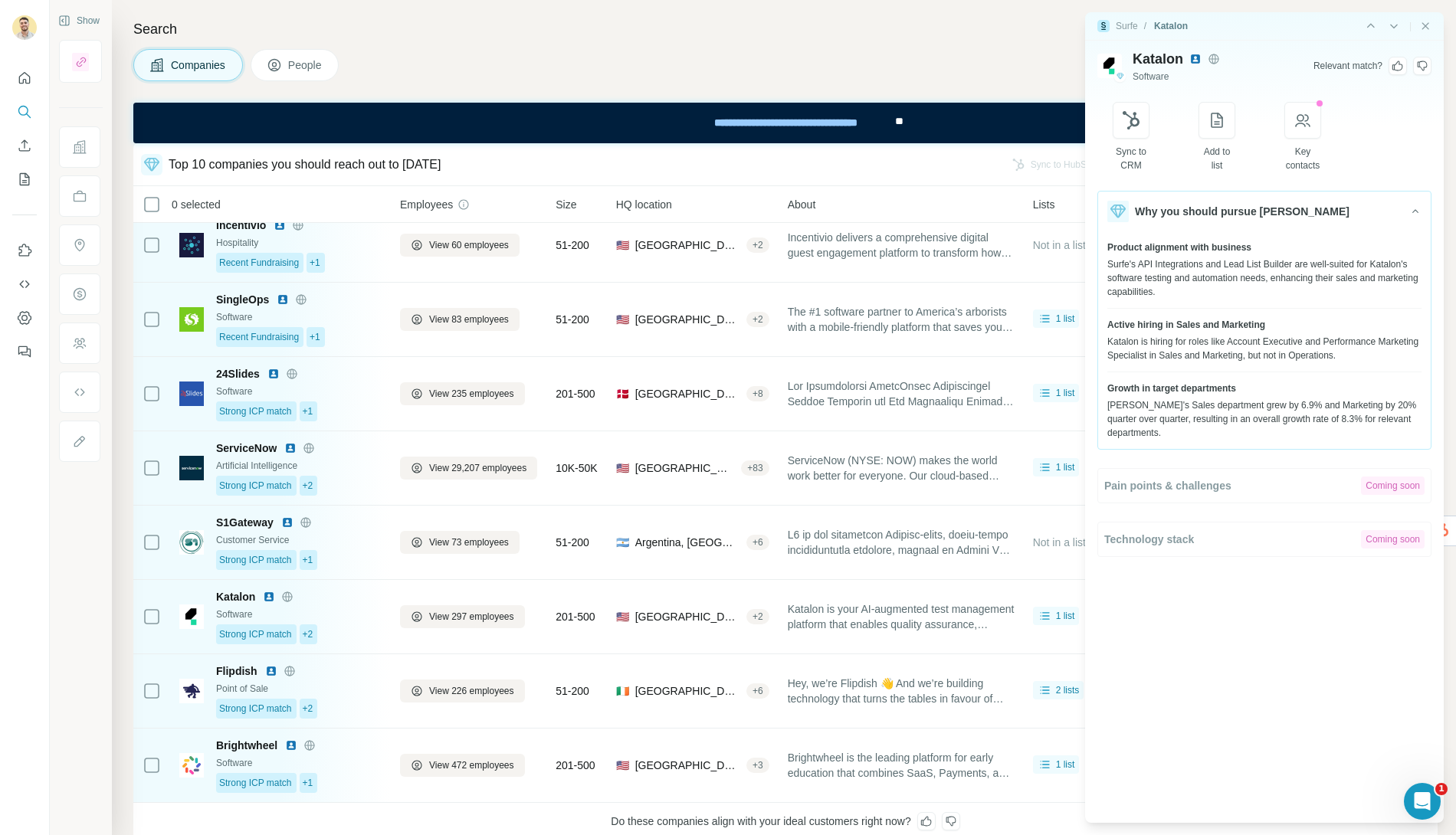
click at [1395, 66] on icon at bounding box center [1397, 66] width 12 height 12
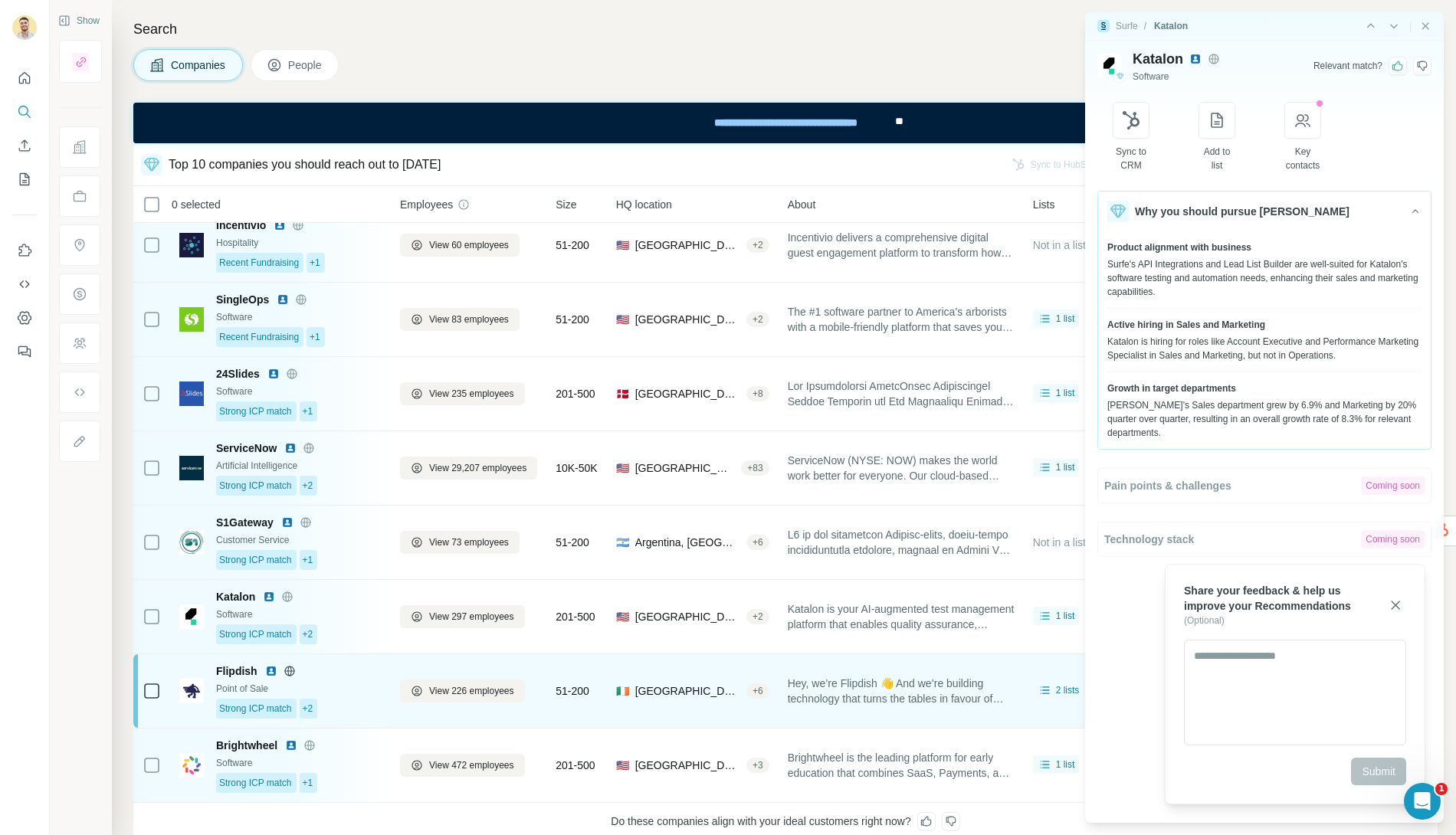
click at [196, 684] on img at bounding box center [191, 691] width 24 height 24
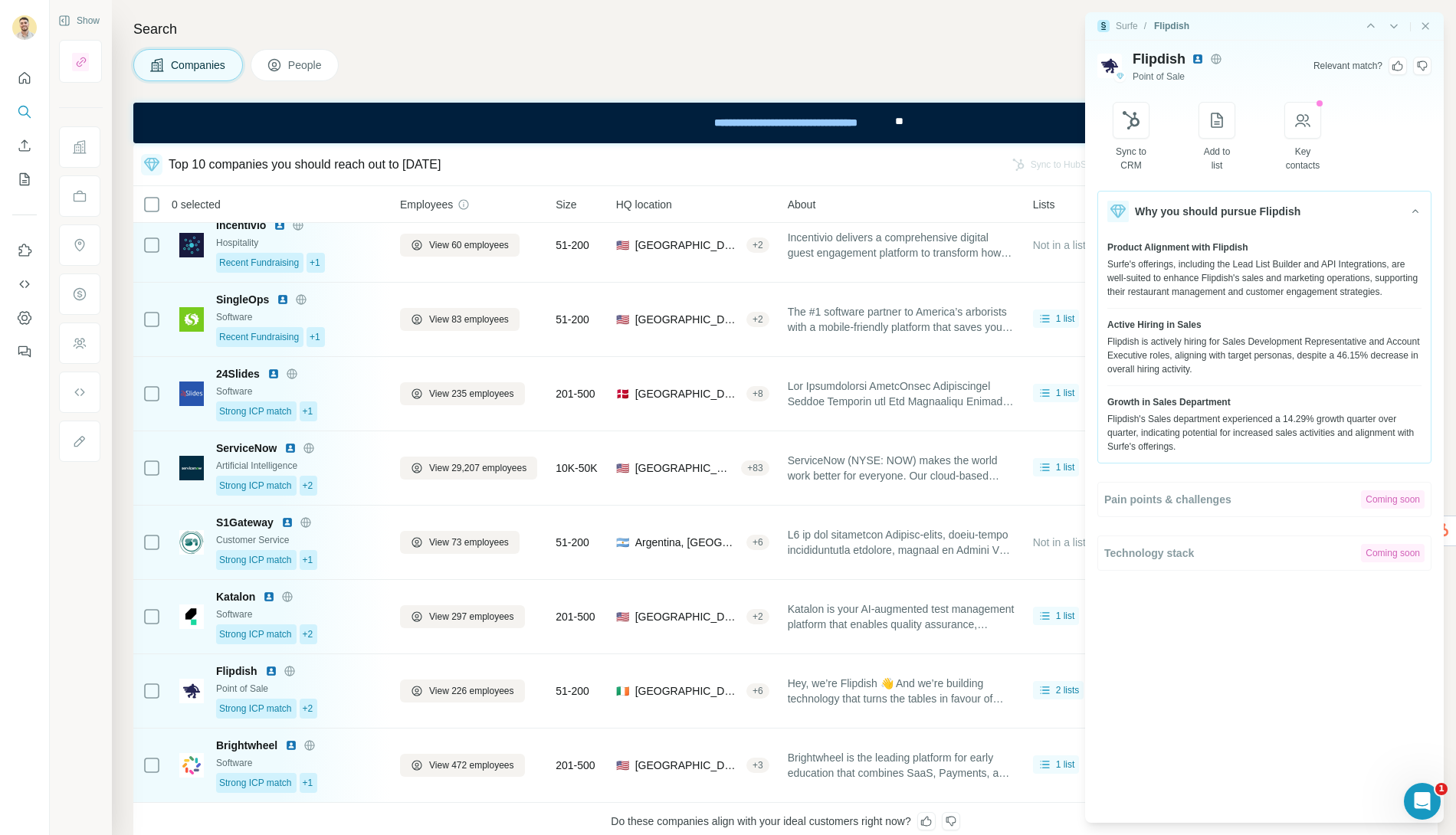
click at [1396, 65] on icon at bounding box center [1397, 66] width 12 height 12
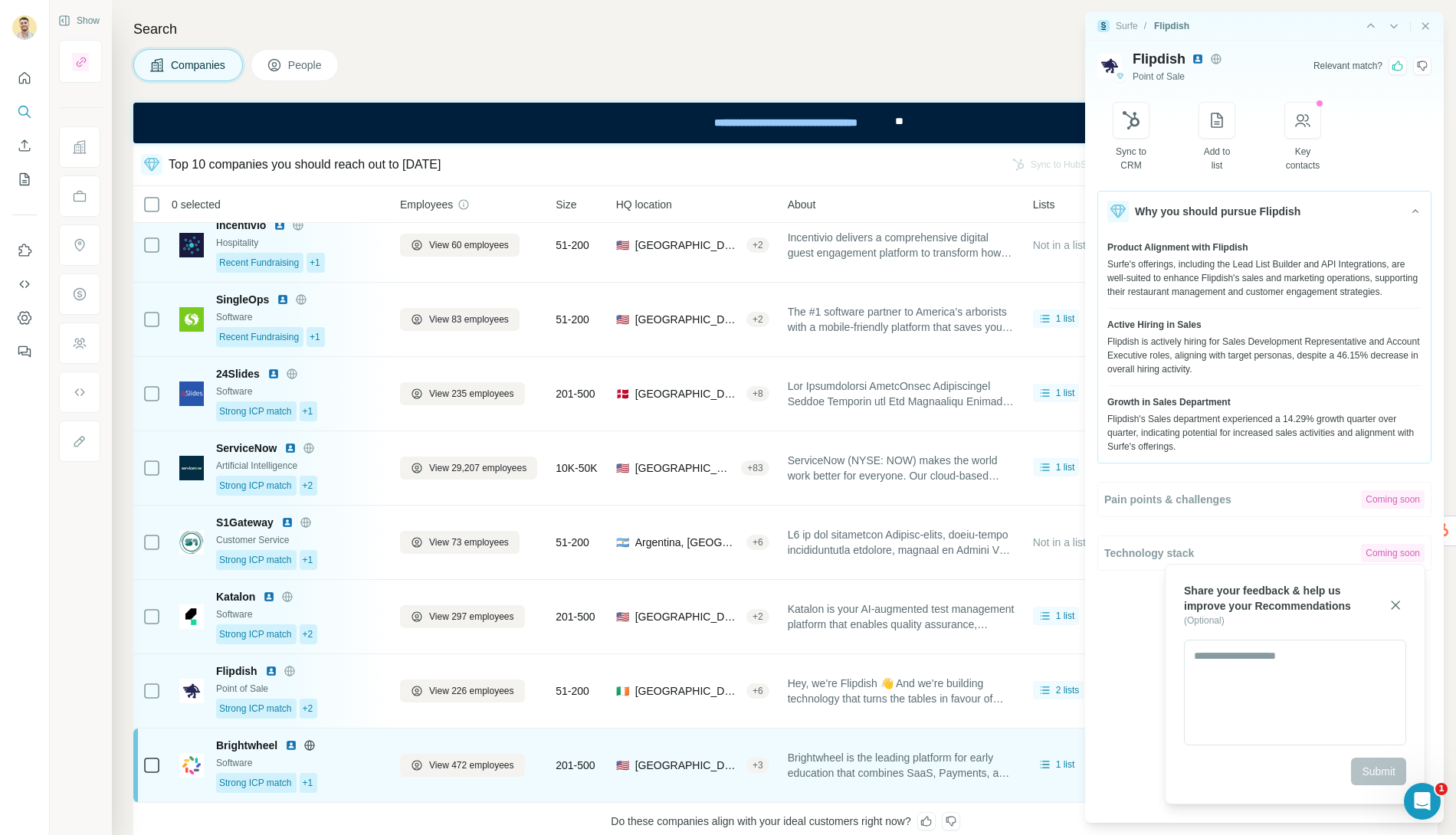
click at [196, 753] on img at bounding box center [191, 765] width 24 height 24
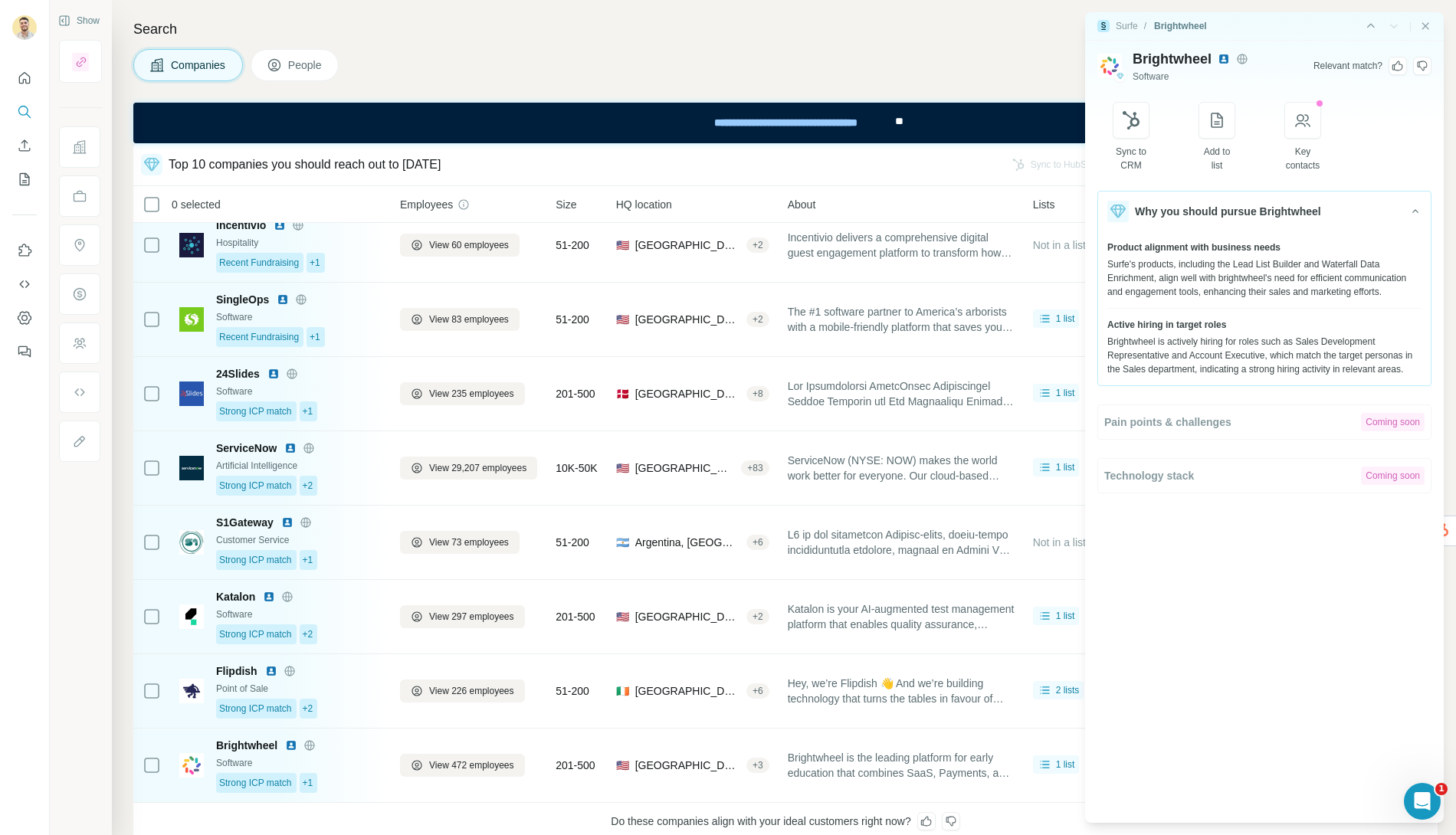
click at [1397, 66] on icon at bounding box center [1397, 66] width 12 height 12
click at [1426, 28] on icon "Close side panel" at bounding box center [1426, 27] width 12 height 12
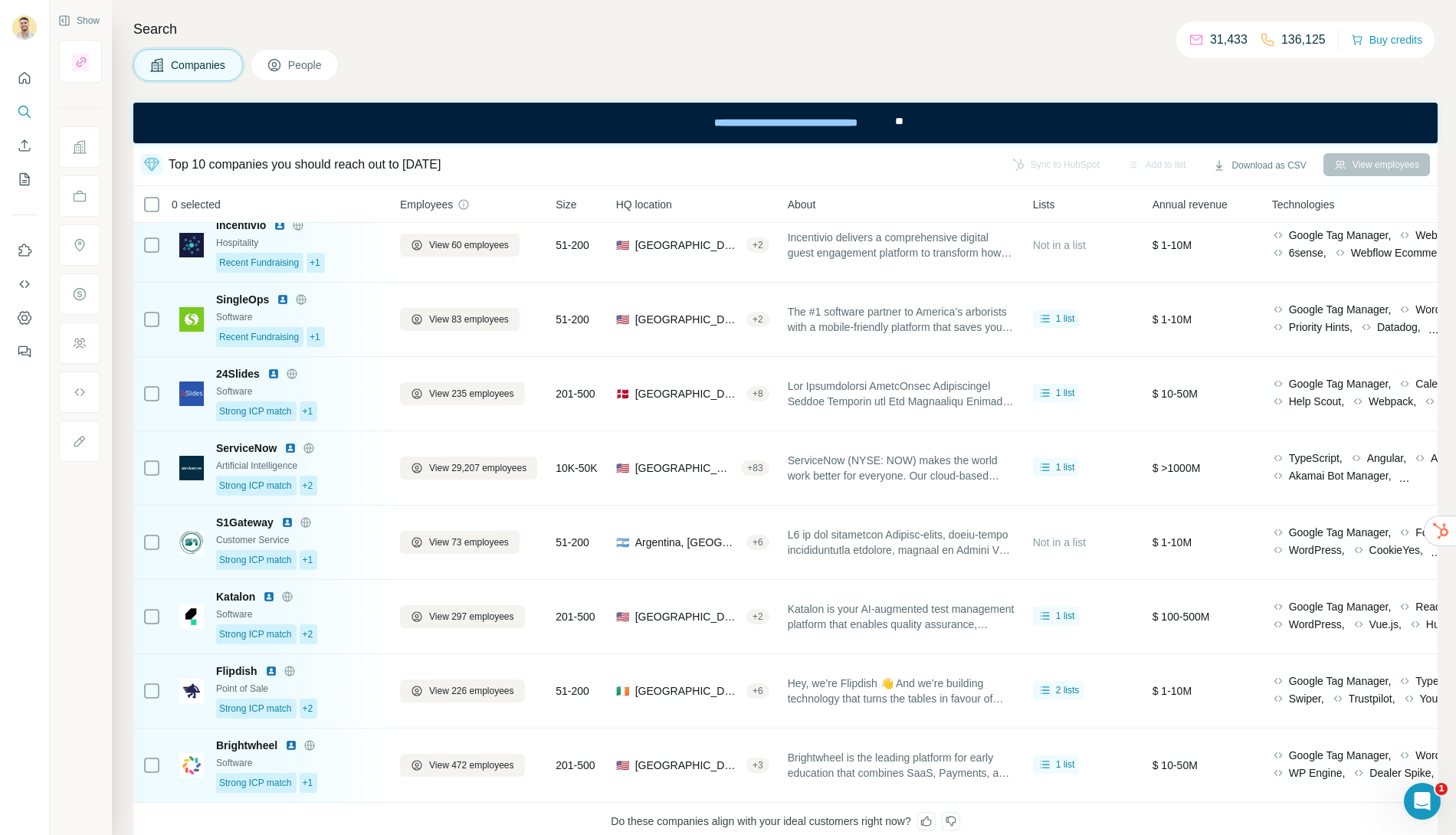
click at [1428, 25] on div "31,433 136,125 Buy credits" at bounding box center [1305, 39] width 258 height 37
